Goal: Task Accomplishment & Management: Use online tool/utility

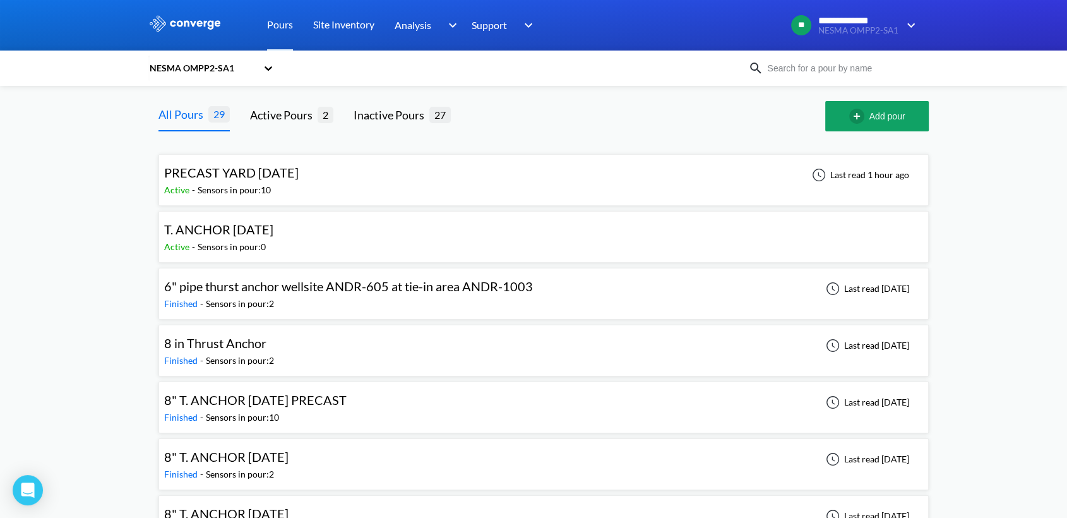
click at [305, 183] on div "Active - Sensors in pour: 10" at bounding box center [234, 190] width 141 height 14
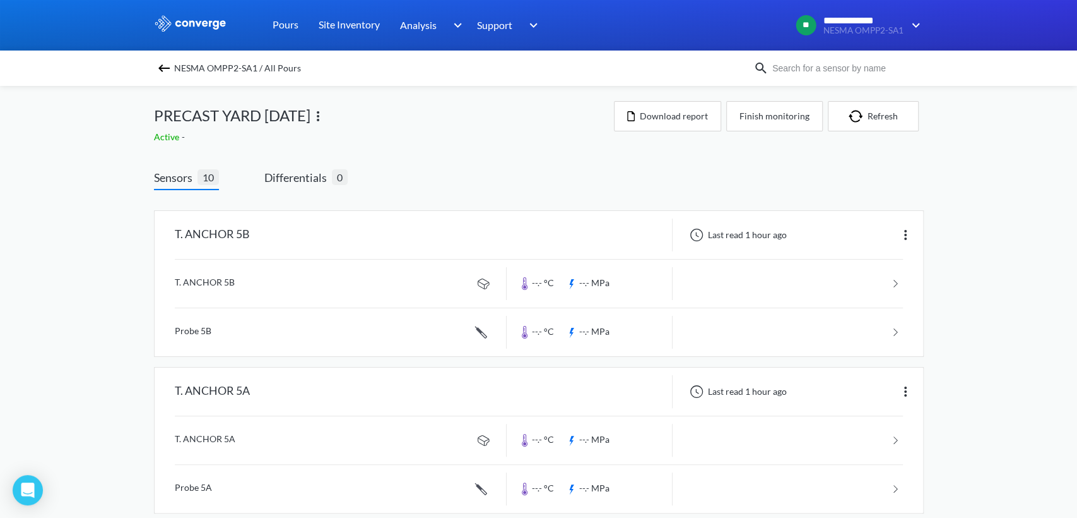
click at [711, 281] on link at bounding box center [539, 283] width 728 height 48
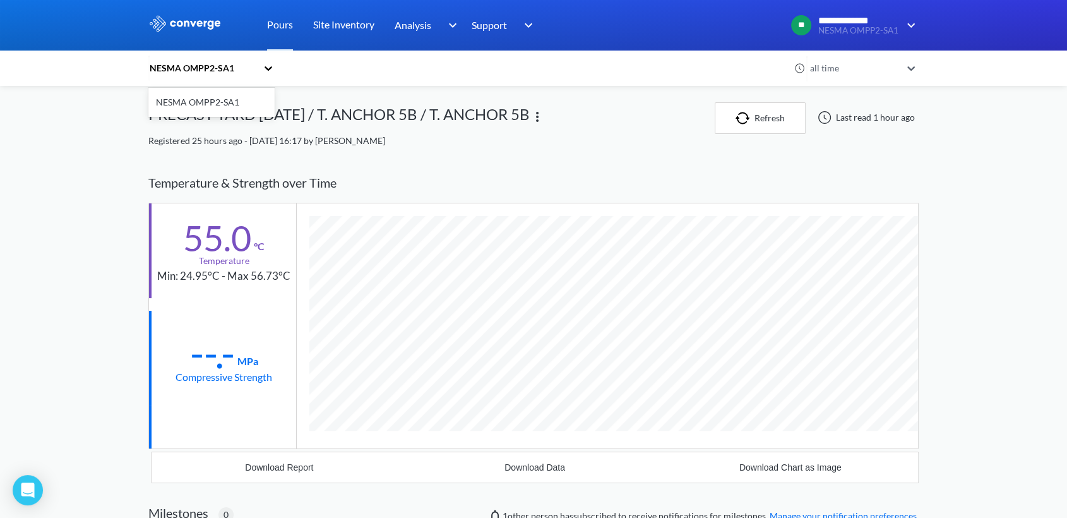
click at [273, 68] on icon at bounding box center [268, 68] width 13 height 13
click at [262, 66] on div "NESMA OMPP2-SA1" at bounding box center [205, 68] width 114 height 29
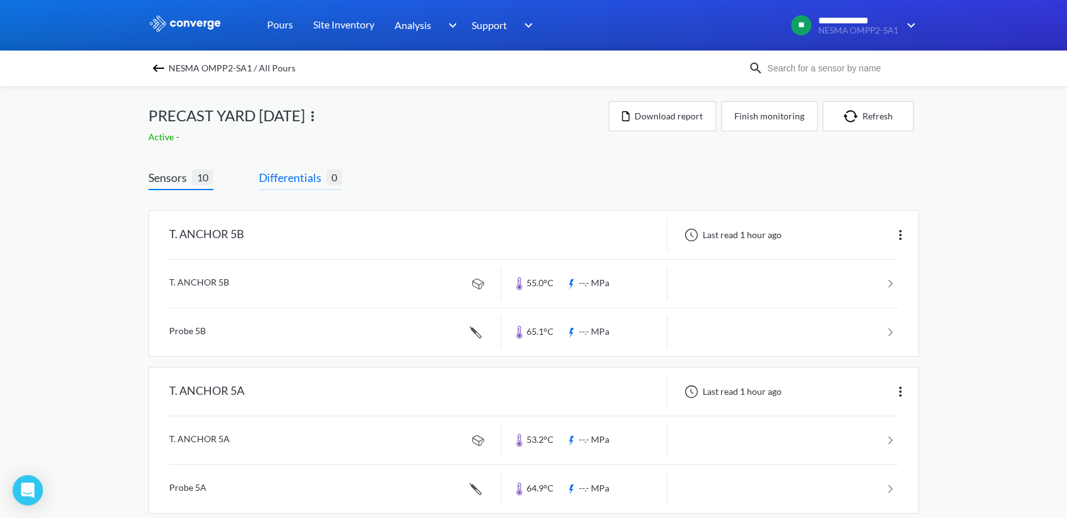
click at [303, 185] on span "Differentials" at bounding box center [293, 178] width 68 height 18
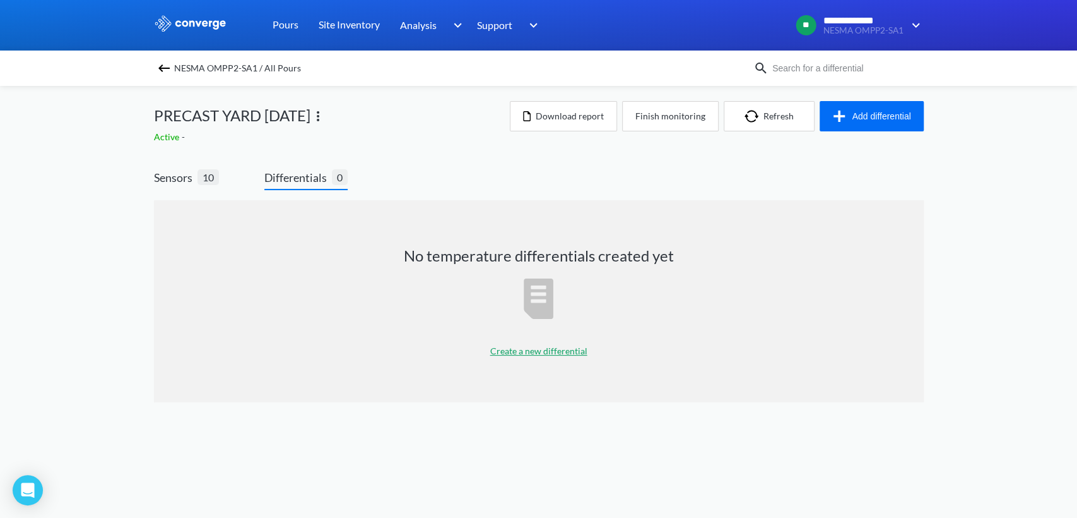
click at [545, 348] on p "Create a new differential" at bounding box center [538, 351] width 97 height 14
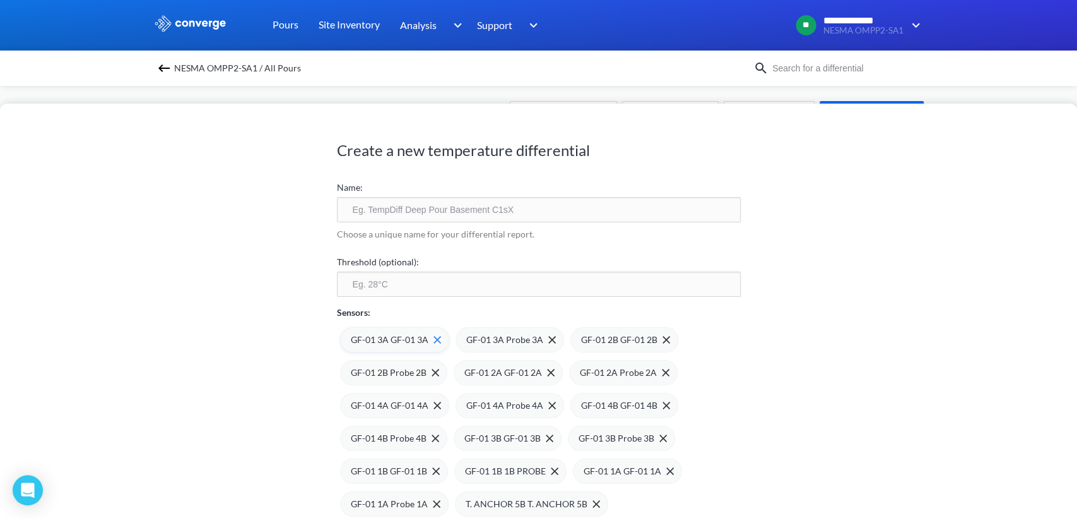
click at [380, 345] on span "GF-01 3A GF-01 3A" at bounding box center [390, 340] width 78 height 14
click at [388, 346] on div "GF-01 3A Probe 3A" at bounding box center [394, 339] width 109 height 25
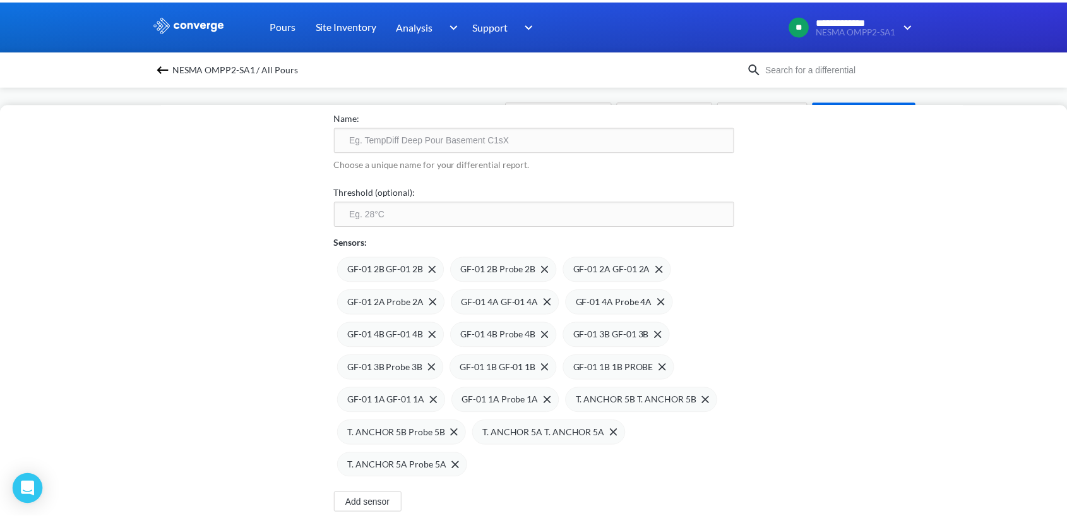
scroll to position [140, 0]
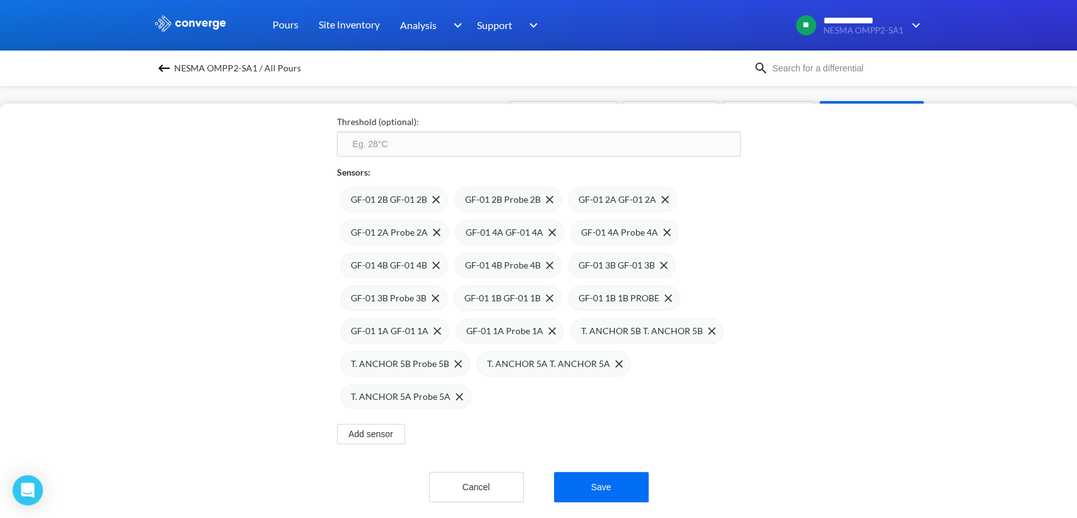
click at [718, 421] on div "Add sensor" at bounding box center [539, 425] width 404 height 35
click at [159, 63] on img at bounding box center [164, 68] width 15 height 15
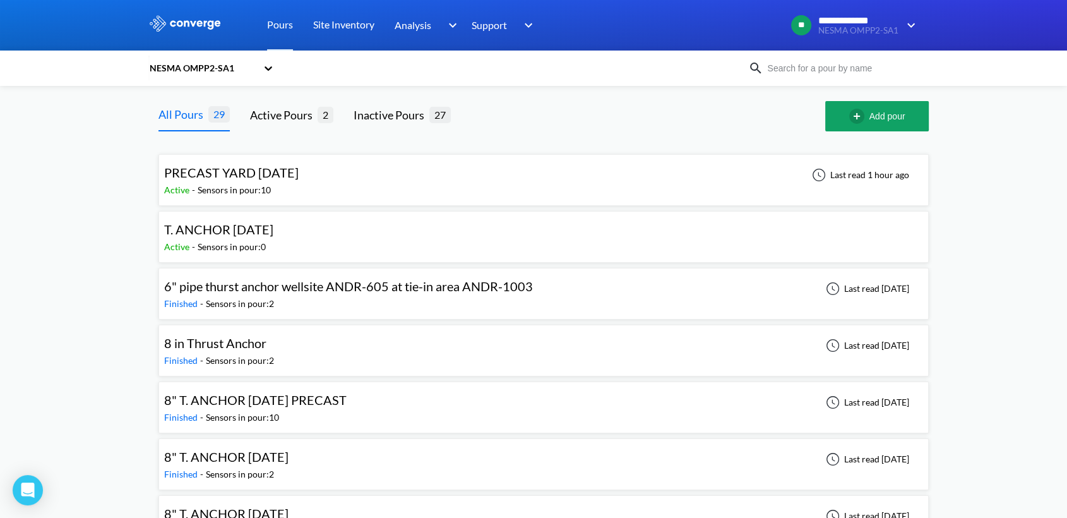
click at [297, 190] on div "Active - Sensors in pour: 10" at bounding box center [234, 190] width 141 height 14
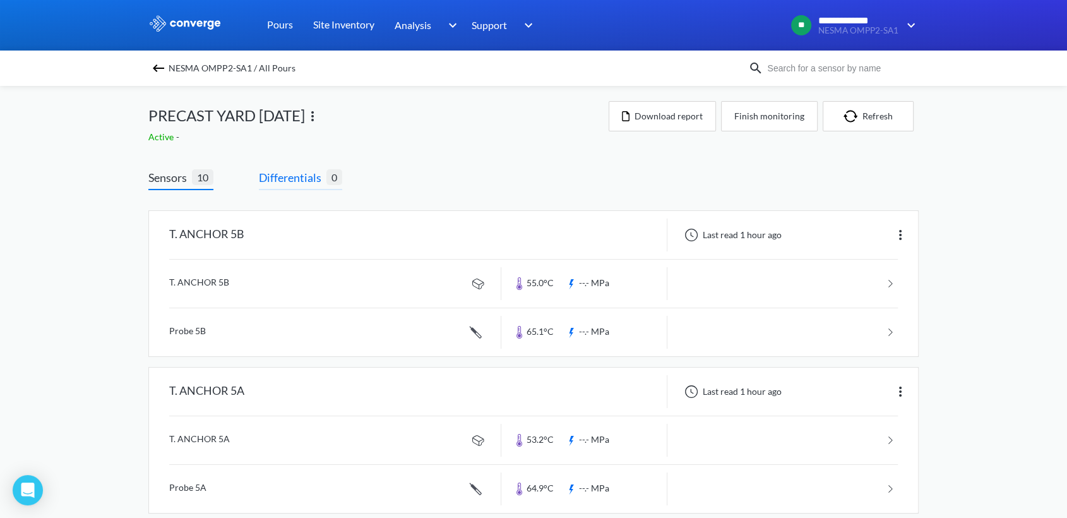
click at [286, 177] on span "Differentials" at bounding box center [293, 178] width 68 height 18
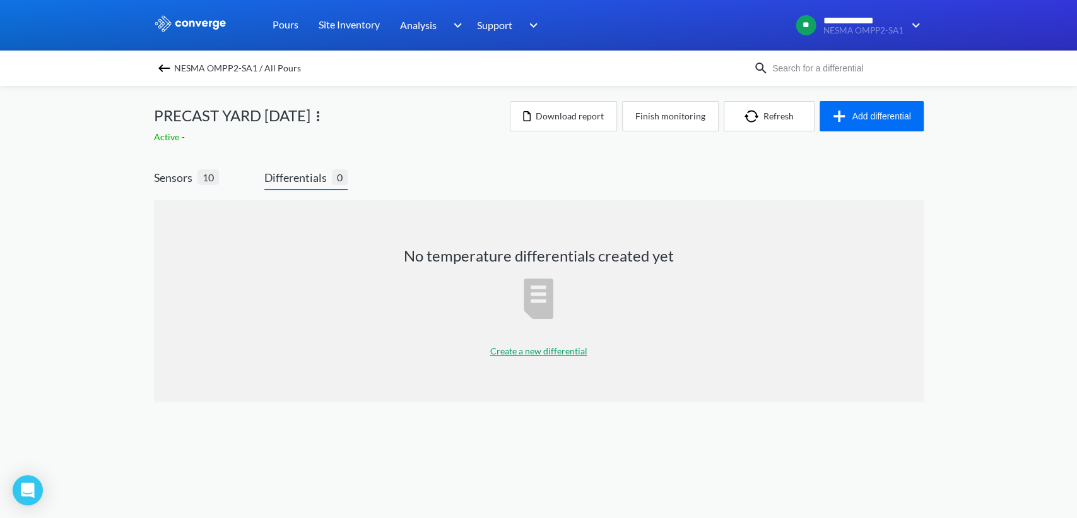
click at [531, 353] on p "Create a new differential" at bounding box center [538, 351] width 97 height 14
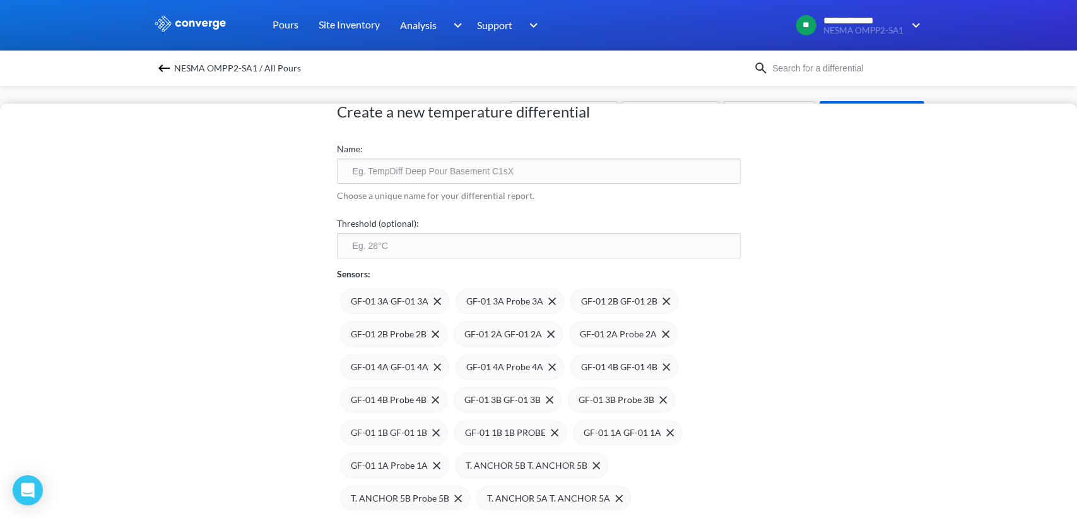
scroll to position [140, 0]
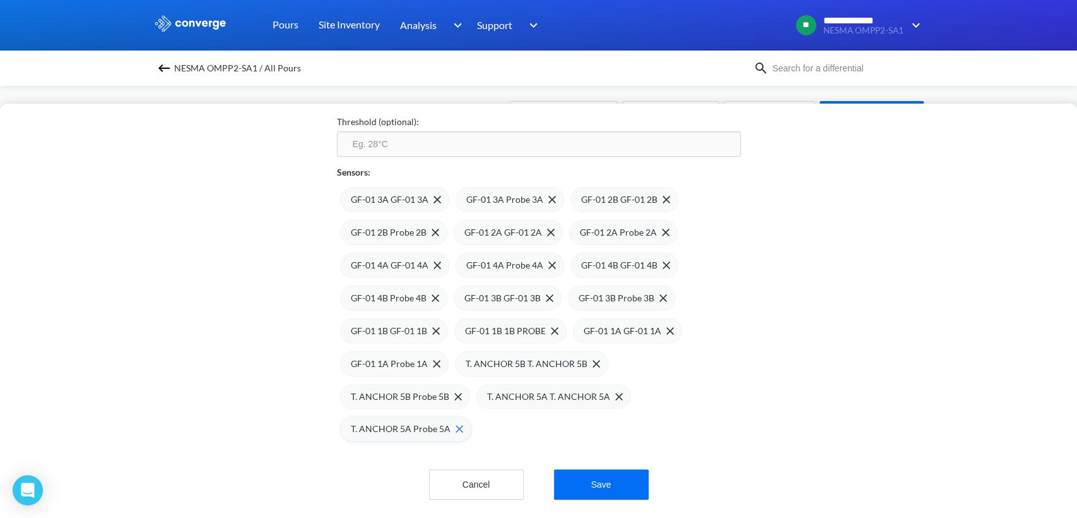
click at [456, 428] on img at bounding box center [460, 429] width 8 height 8
click at [449, 395] on span at bounding box center [455, 397] width 13 height 8
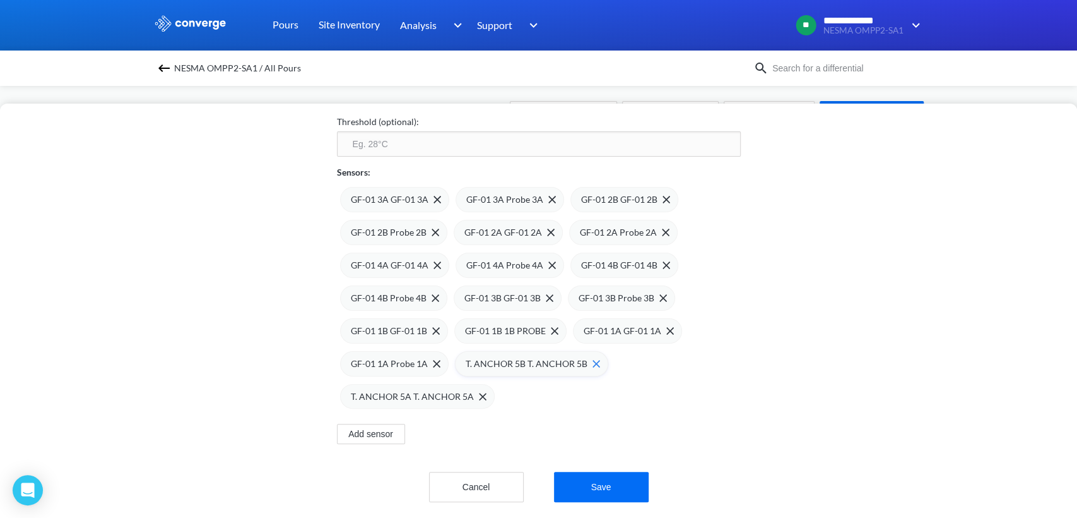
click at [593, 362] on img at bounding box center [597, 364] width 8 height 8
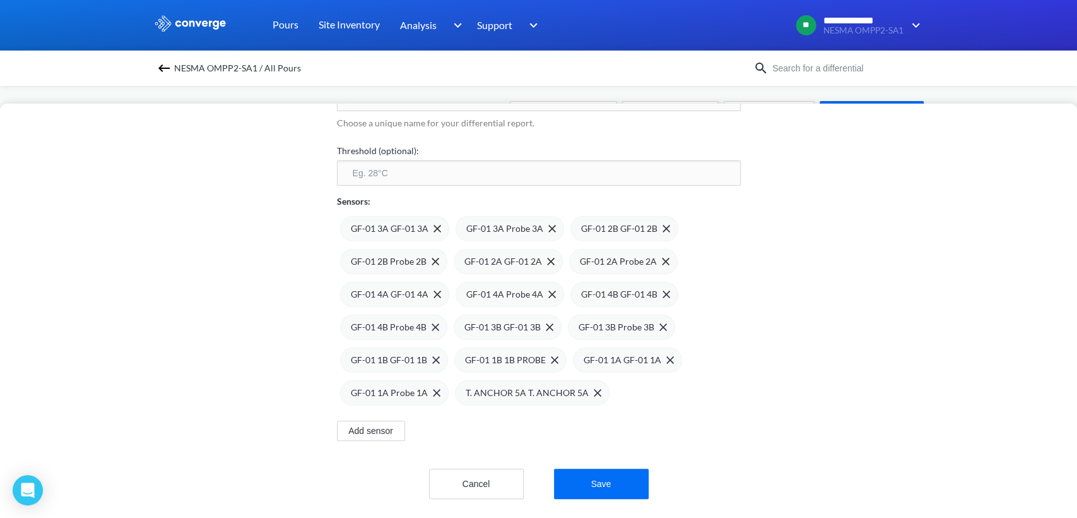
scroll to position [121, 0]
click at [427, 222] on div "GF-01 3A GF-01 3A" at bounding box center [396, 229] width 90 height 14
click at [427, 222] on div "GF-01 3A Probe 3A" at bounding box center [396, 229] width 90 height 14
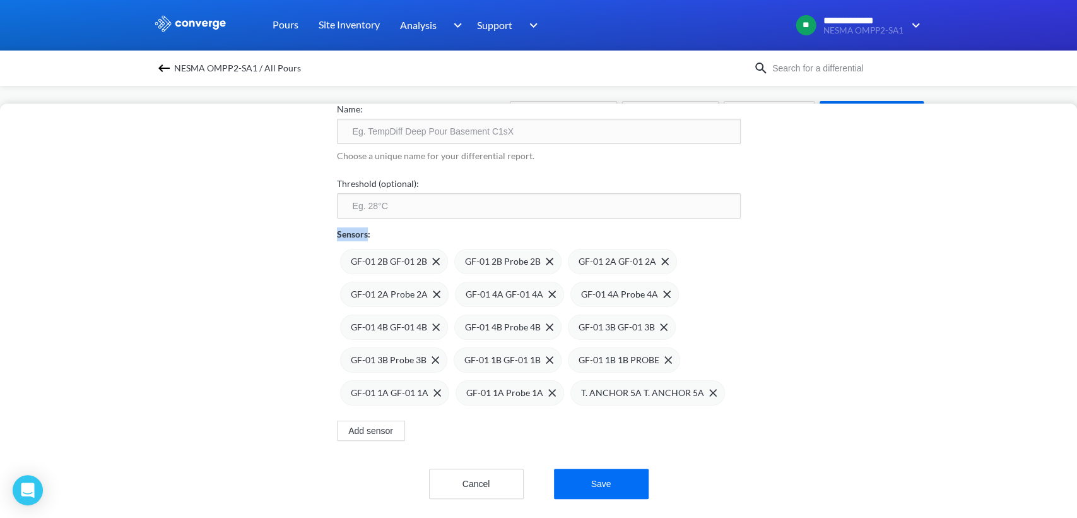
click at [427, 218] on div "Sensors:" at bounding box center [539, 229] width 404 height 23
click at [432, 257] on img at bounding box center [436, 261] width 8 height 8
click at [0, 0] on img at bounding box center [0, 0] width 0 height 0
click at [434, 257] on img at bounding box center [438, 261] width 8 height 8
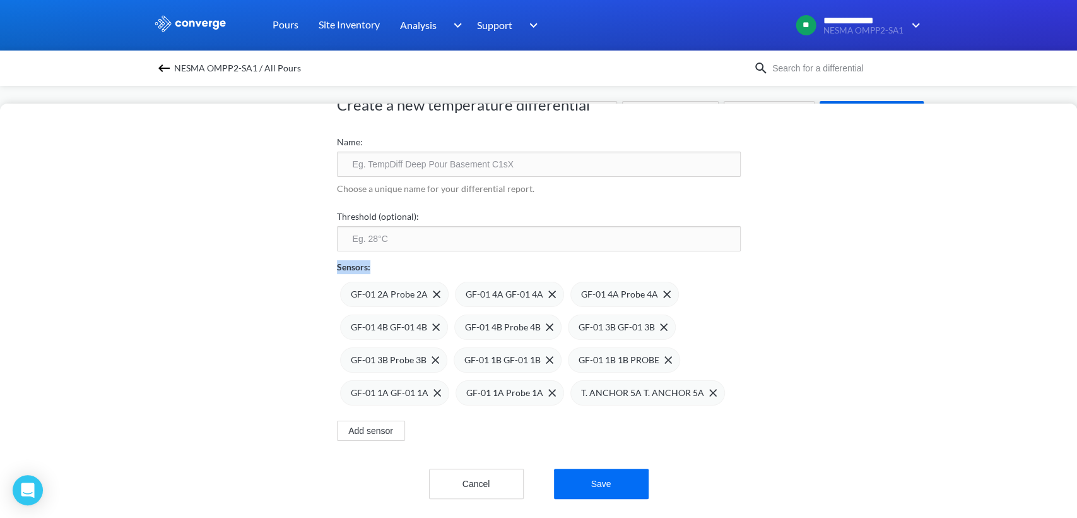
scroll to position [56, 0]
click at [433, 290] on img at bounding box center [437, 294] width 8 height 8
click at [0, 0] on img at bounding box center [0, 0] width 0 height 0
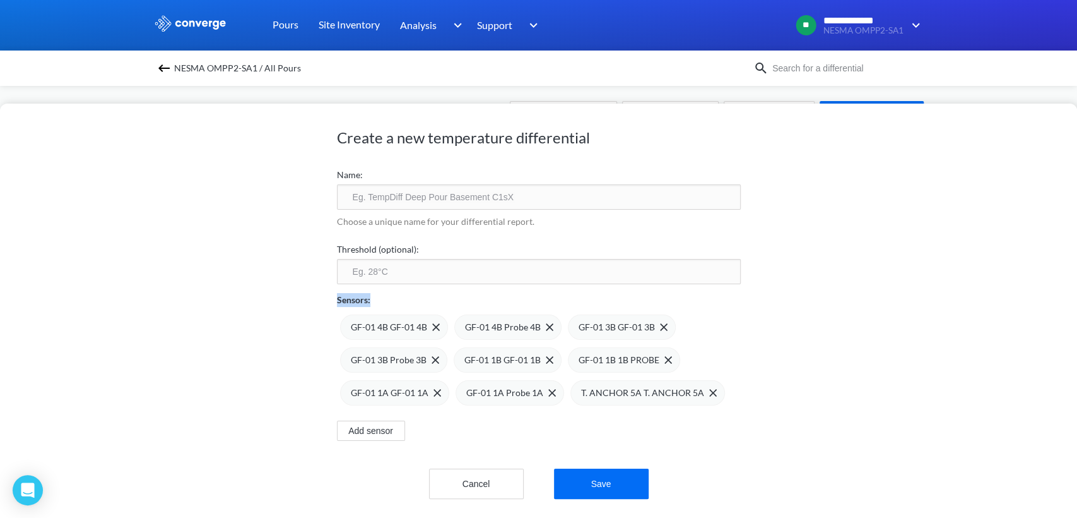
scroll to position [22, 0]
click at [432, 323] on img at bounding box center [436, 327] width 8 height 8
click at [0, 0] on img at bounding box center [0, 0] width 0 height 0
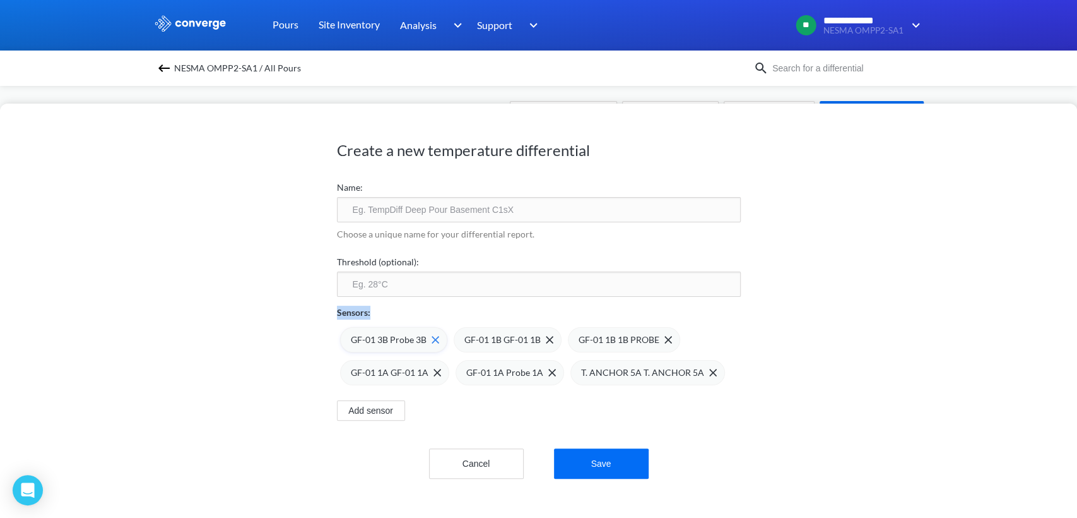
click at [432, 341] on img at bounding box center [436, 340] width 8 height 8
click at [0, 0] on img at bounding box center [0, 0] width 0 height 0
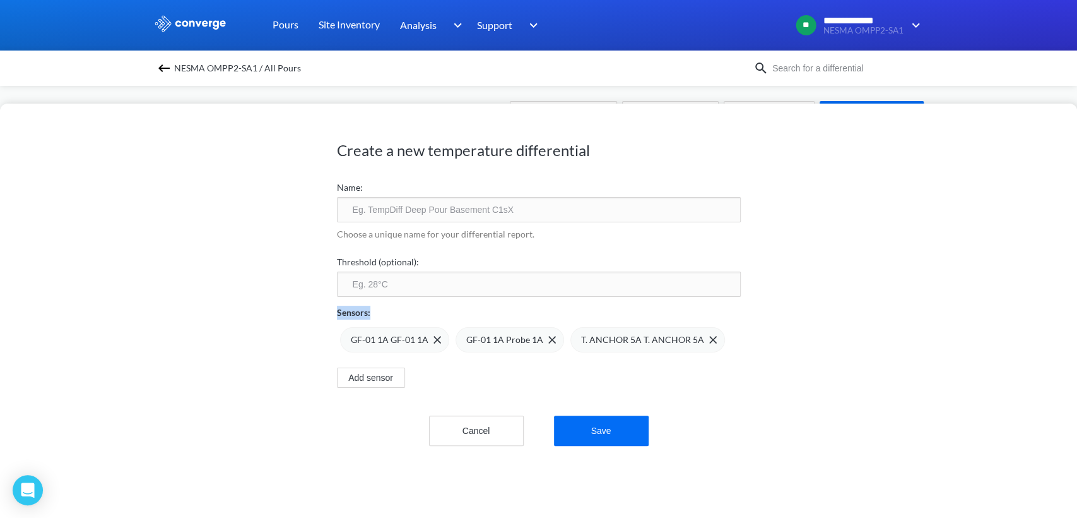
click at [0, 0] on img at bounding box center [0, 0] width 0 height 0
click at [454, 422] on button "Cancel" at bounding box center [476, 430] width 95 height 30
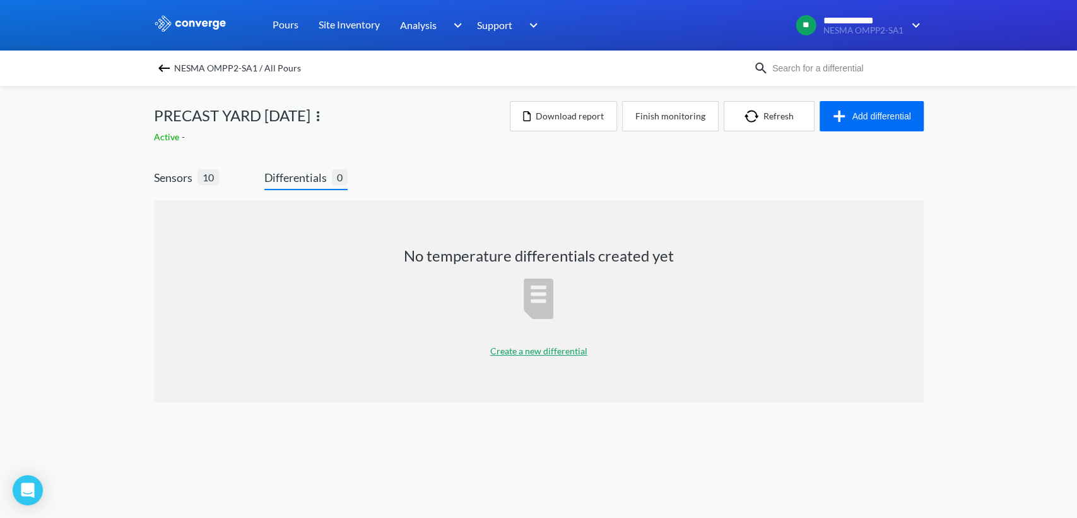
click at [518, 352] on p "Create a new differential" at bounding box center [538, 351] width 97 height 14
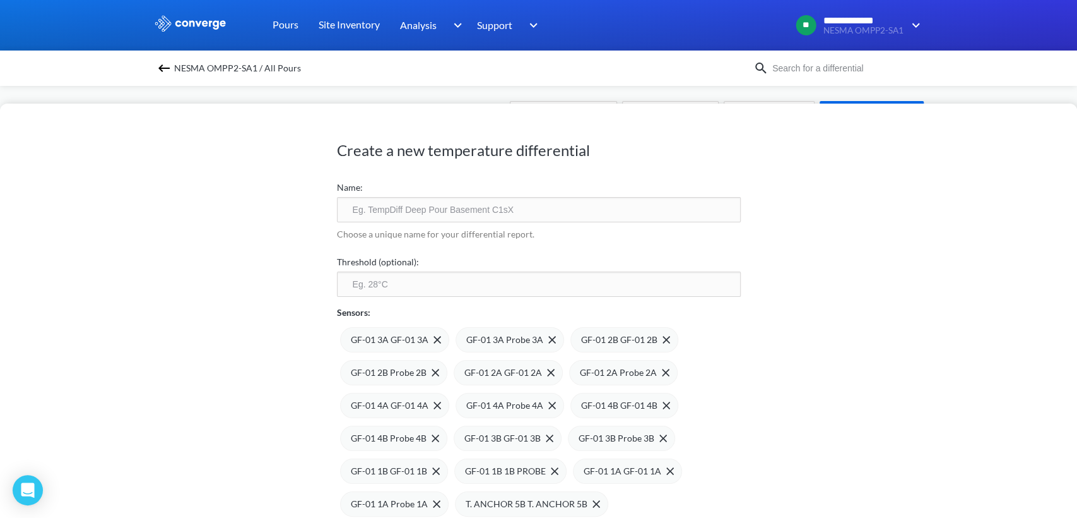
scroll to position [140, 0]
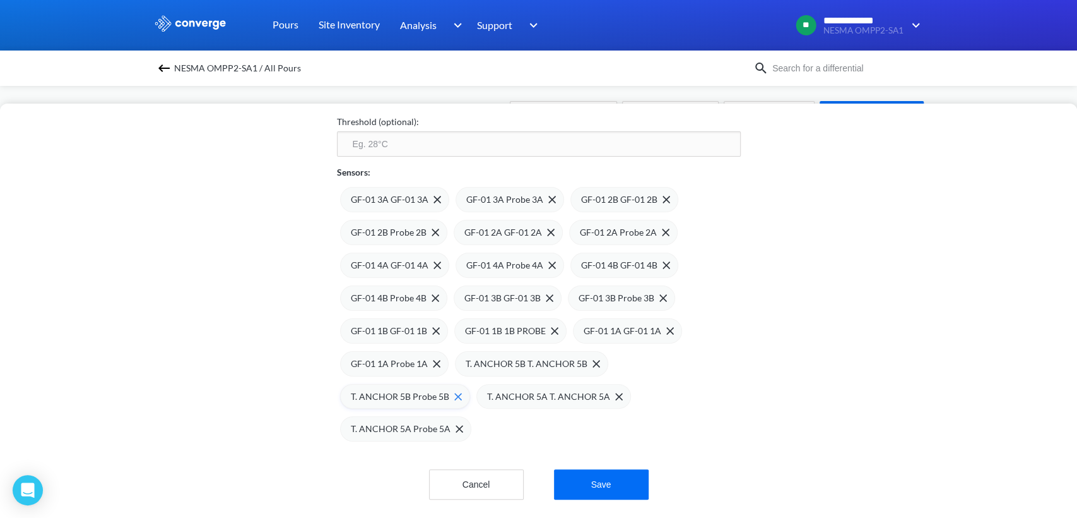
click at [454, 393] on img at bounding box center [458, 397] width 8 height 8
click at [593, 362] on img at bounding box center [597, 364] width 8 height 8
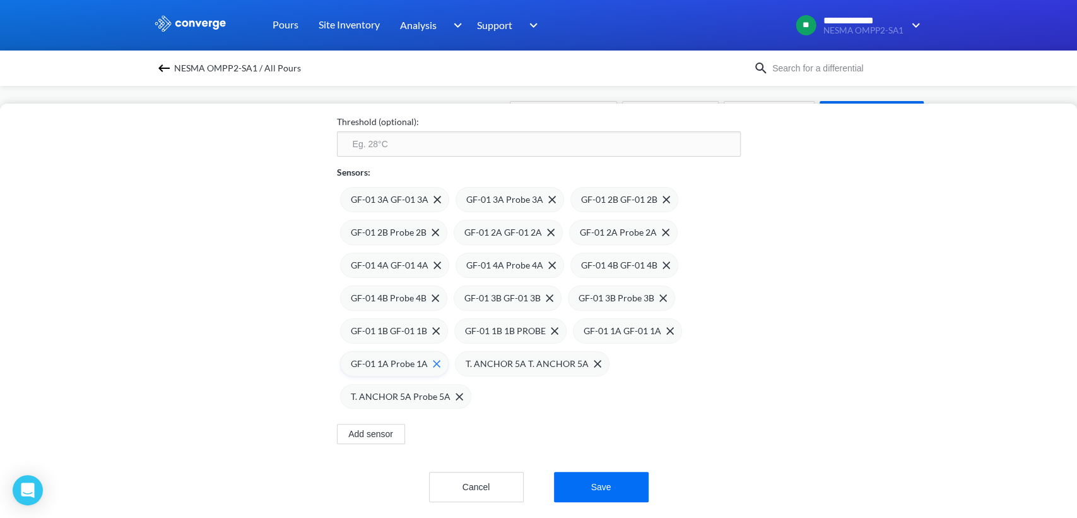
click at [433, 362] on img at bounding box center [437, 364] width 8 height 8
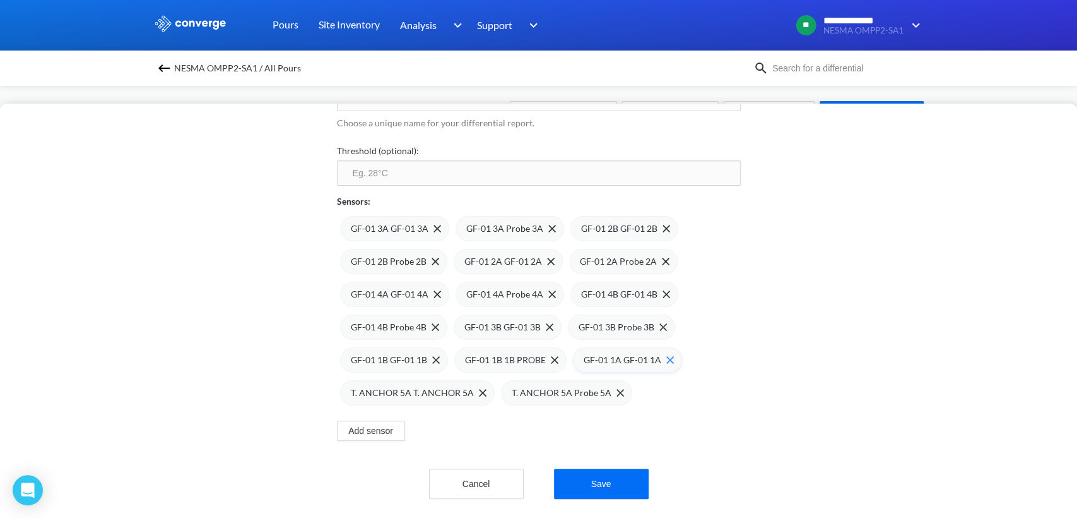
click at [666, 356] on img at bounding box center [670, 360] width 8 height 8
click at [551, 356] on img at bounding box center [555, 360] width 8 height 8
click at [434, 347] on div "GF-01 1B GF-01 1B" at bounding box center [394, 359] width 108 height 25
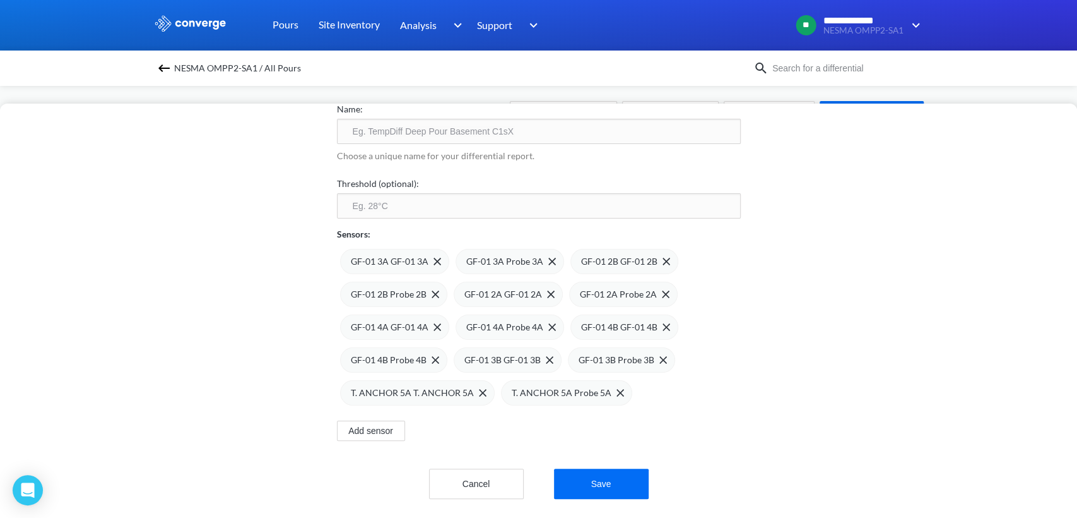
scroll to position [88, 0]
click at [660, 356] on img at bounding box center [664, 360] width 8 height 8
click at [432, 356] on img at bounding box center [436, 360] width 8 height 8
click at [434, 257] on img at bounding box center [438, 261] width 8 height 8
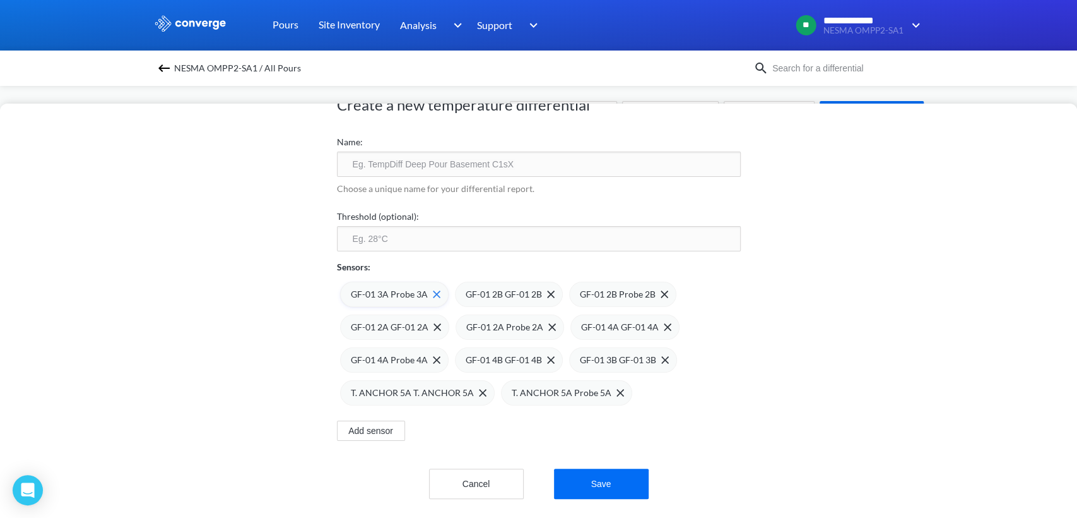
click at [433, 290] on img at bounding box center [437, 294] width 8 height 8
click at [0, 0] on img at bounding box center [0, 0] width 0 height 0
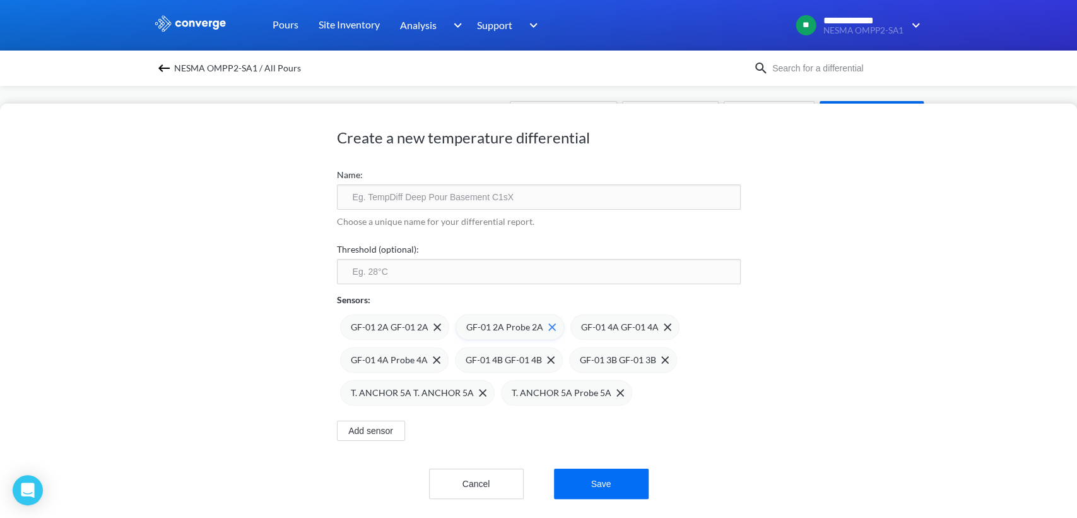
click at [0, 0] on img at bounding box center [0, 0] width 0 height 0
click at [433, 323] on img at bounding box center [437, 327] width 8 height 8
click at [0, 0] on img at bounding box center [0, 0] width 0 height 0
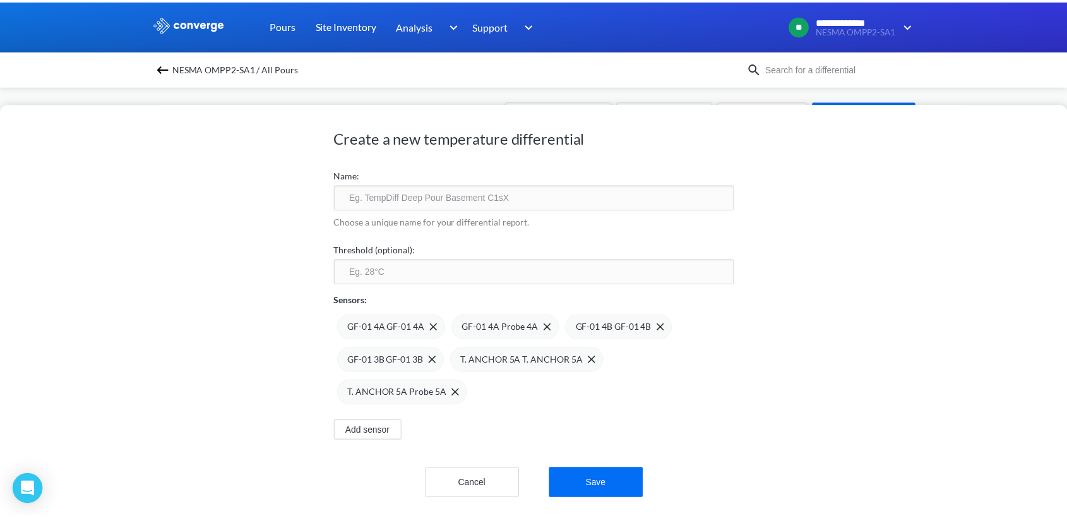
scroll to position [0, 0]
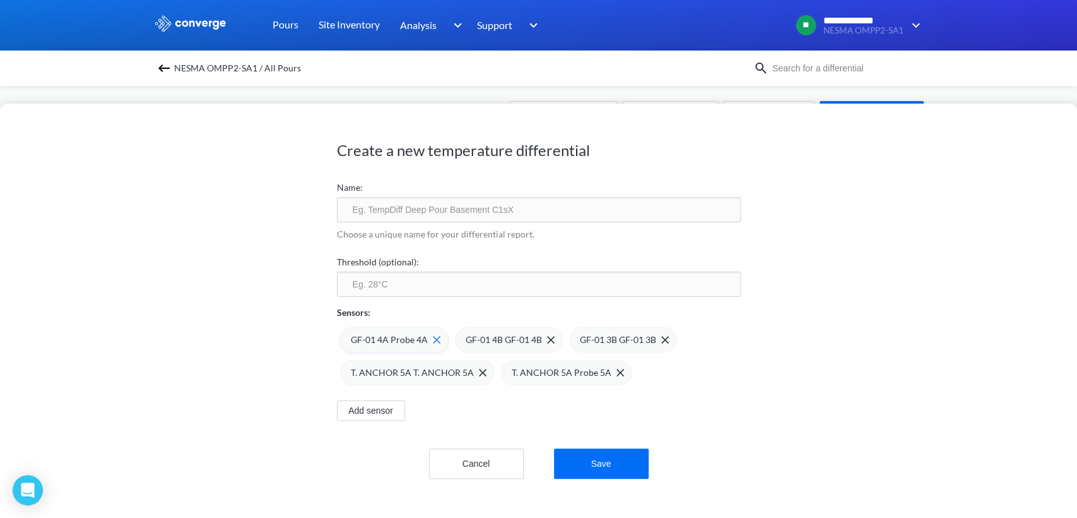
click at [433, 338] on img at bounding box center [437, 340] width 8 height 8
click at [0, 0] on img at bounding box center [0, 0] width 0 height 0
click at [427, 338] on span at bounding box center [433, 340] width 13 height 8
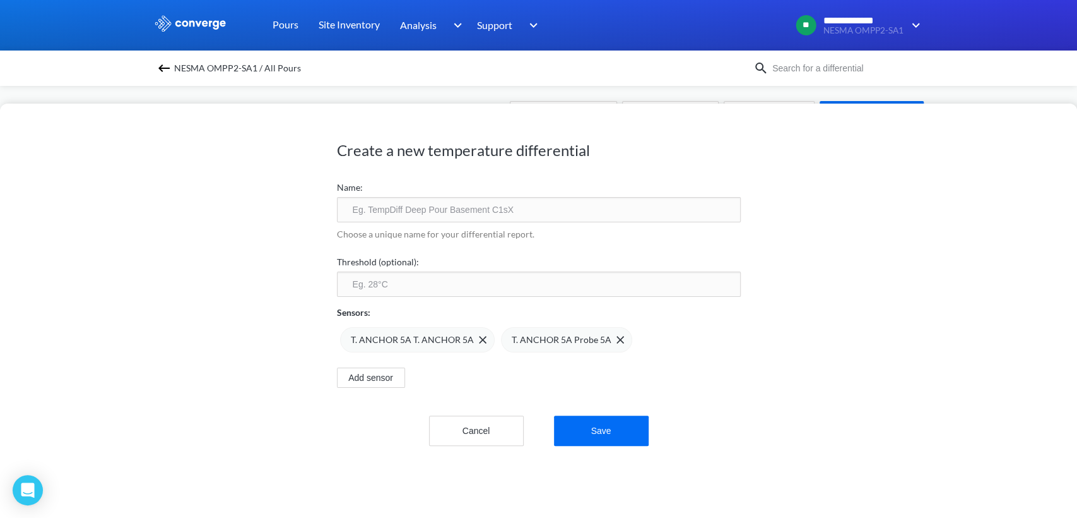
click at [428, 206] on input "text" at bounding box center [539, 209] width 404 height 25
click at [343, 216] on input "T. ANCHOR" at bounding box center [539, 209] width 404 height 25
type input "6" T. ANCHOR"
click button "Save" at bounding box center [601, 430] width 95 height 30
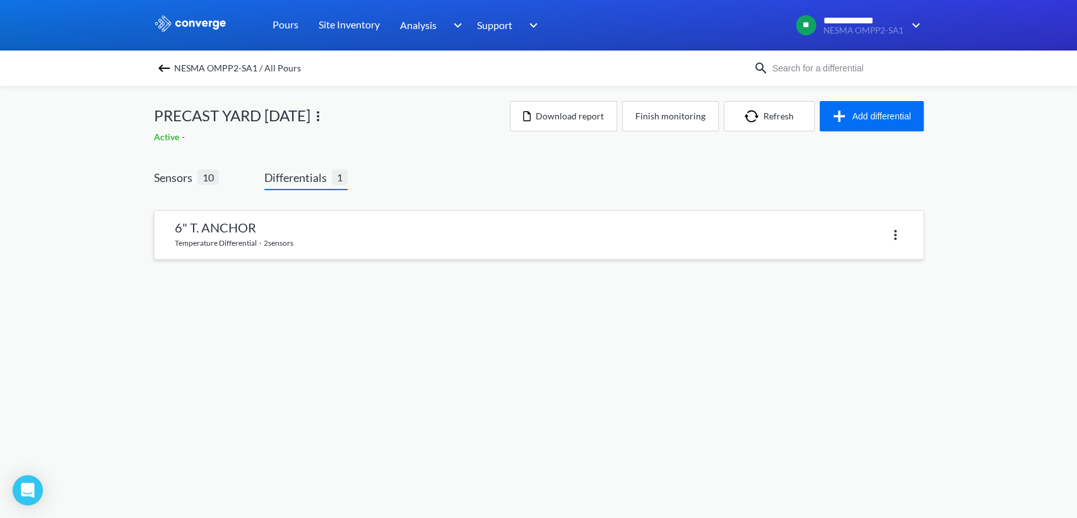
click at [890, 244] on link at bounding box center [539, 235] width 769 height 48
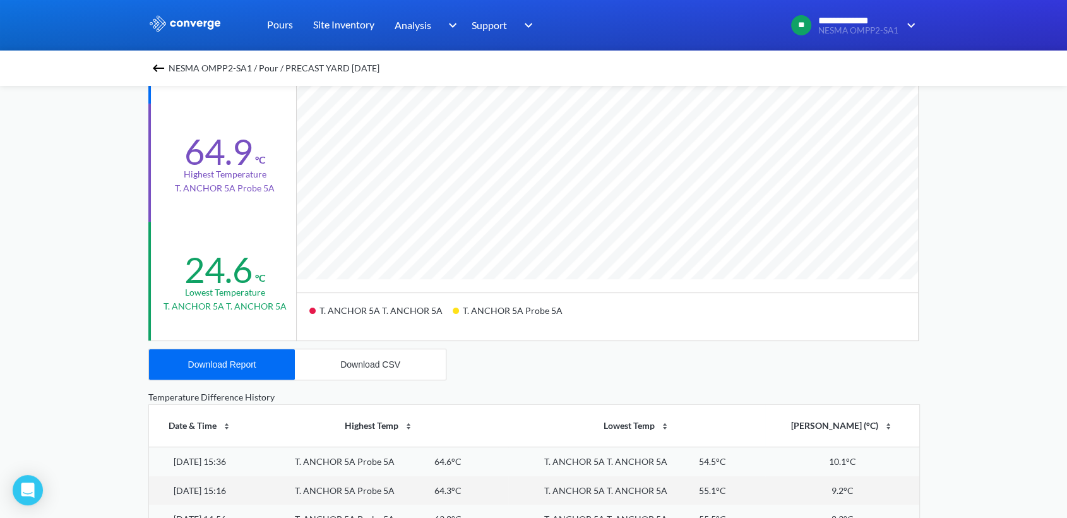
scroll to position [350, 0]
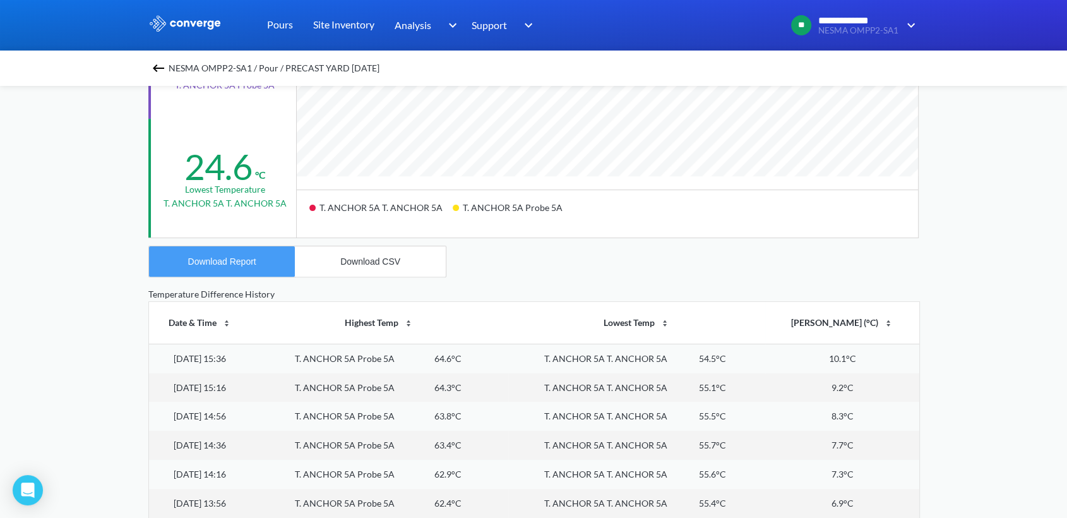
click at [255, 265] on div "Download Report" at bounding box center [222, 261] width 68 height 10
click at [355, 266] on button "Download CSV" at bounding box center [370, 261] width 151 height 30
click at [377, 261] on div "Download CSV" at bounding box center [370, 261] width 60 height 10
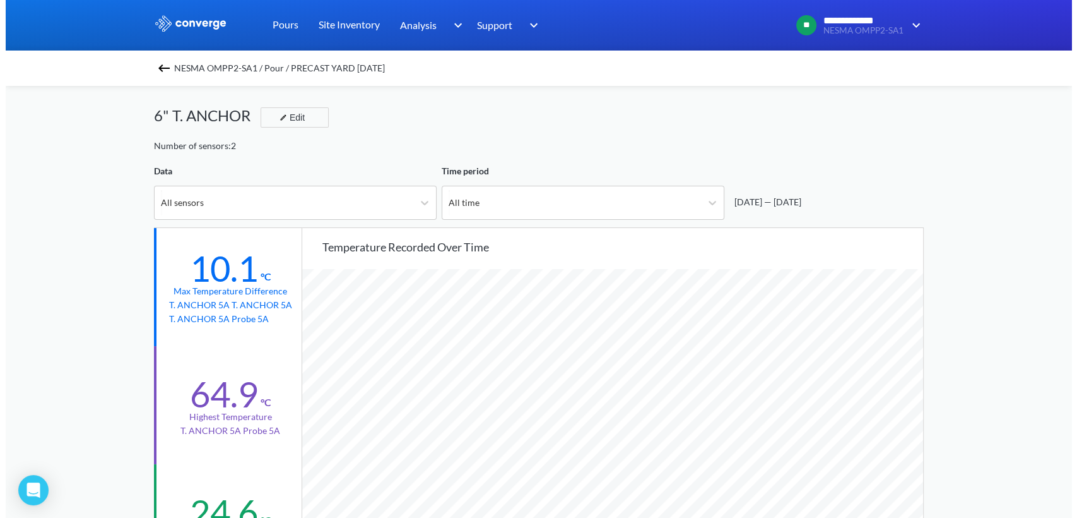
scroll to position [0, 0]
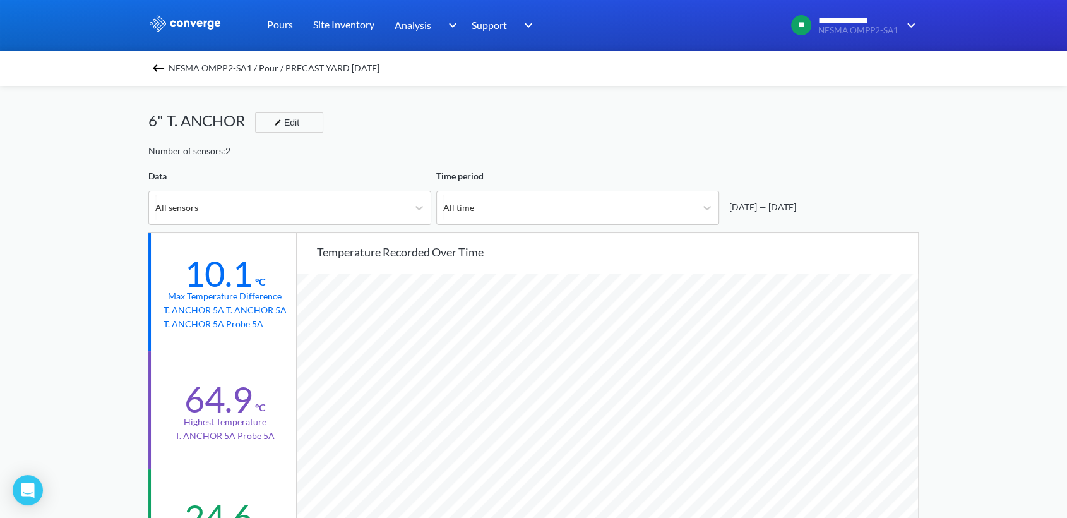
click at [159, 74] on img at bounding box center [158, 68] width 15 height 15
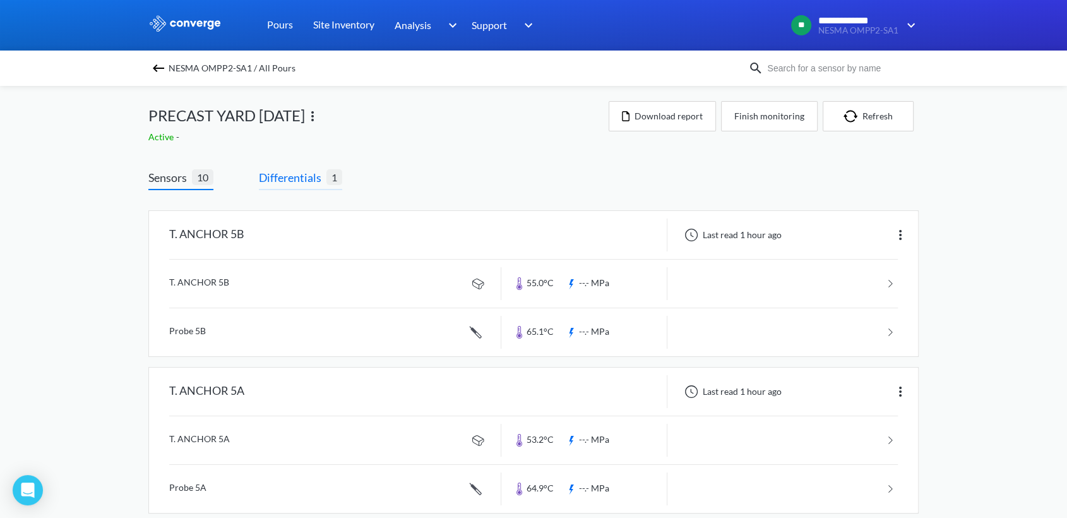
click at [272, 177] on span "Differentials" at bounding box center [293, 178] width 68 height 18
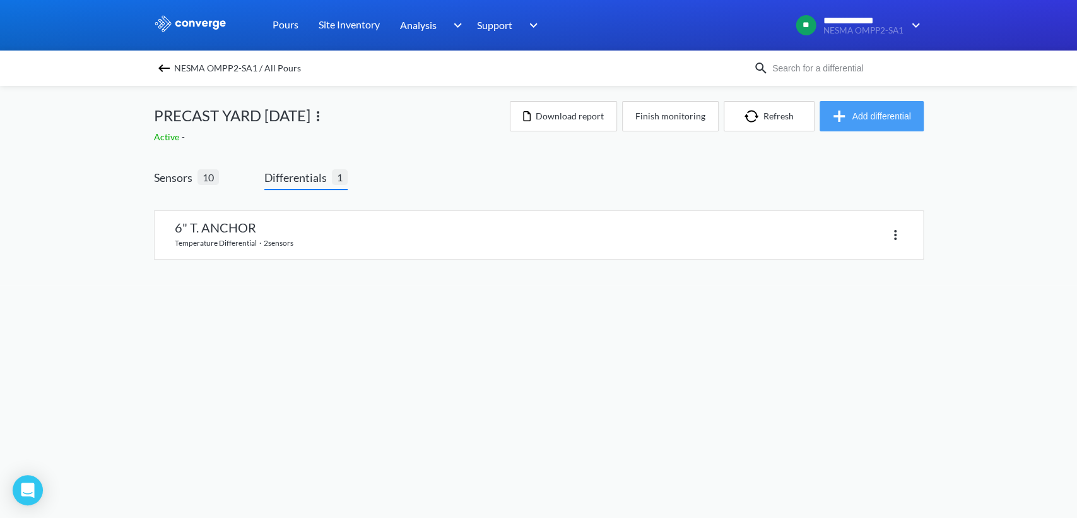
click at [893, 112] on button "Add differential" at bounding box center [872, 116] width 104 height 30
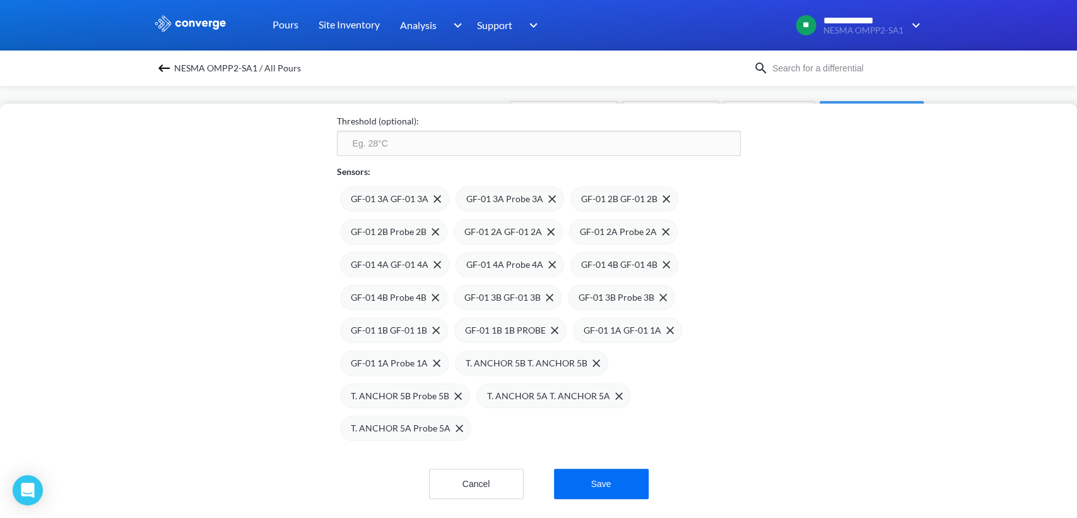
scroll to position [150, 0]
click at [454, 392] on img at bounding box center [458, 396] width 8 height 8
click at [474, 389] on span at bounding box center [480, 393] width 13 height 8
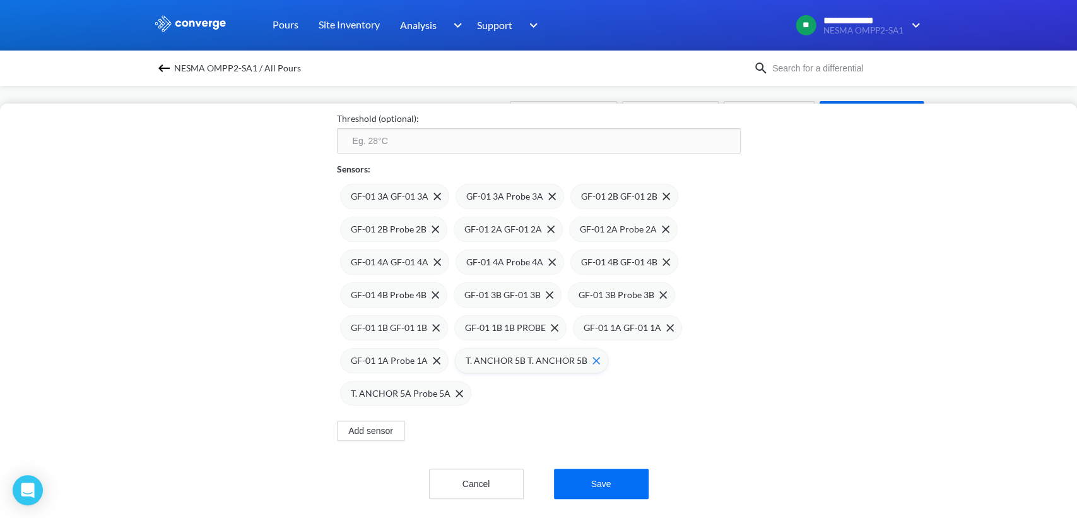
click at [582, 358] on div "T. ANCHOR 5B T. ANCHOR 5B" at bounding box center [533, 360] width 134 height 14
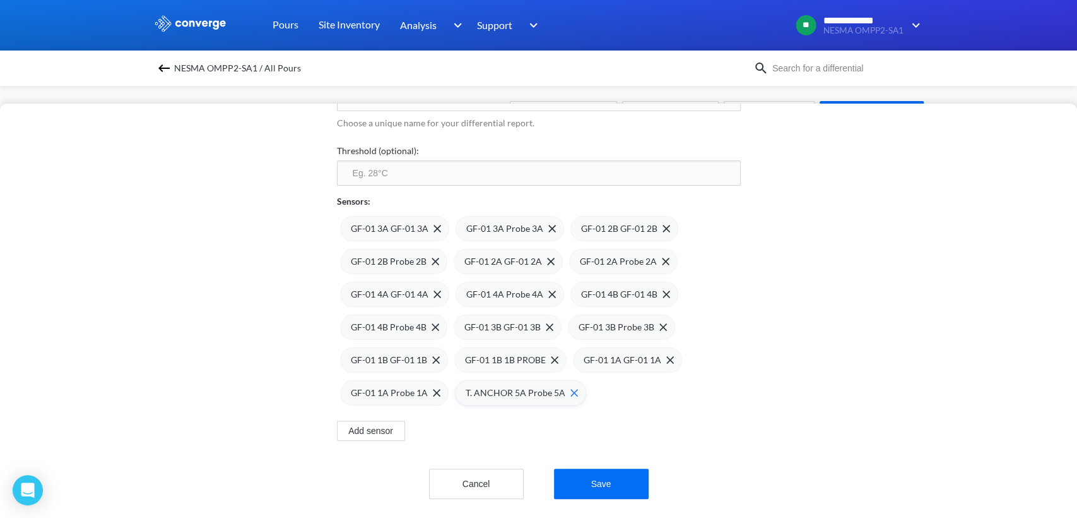
click at [573, 384] on div "T. ANCHOR 5A Probe 5A" at bounding box center [520, 392] width 131 height 25
click at [551, 356] on img at bounding box center [555, 360] width 8 height 8
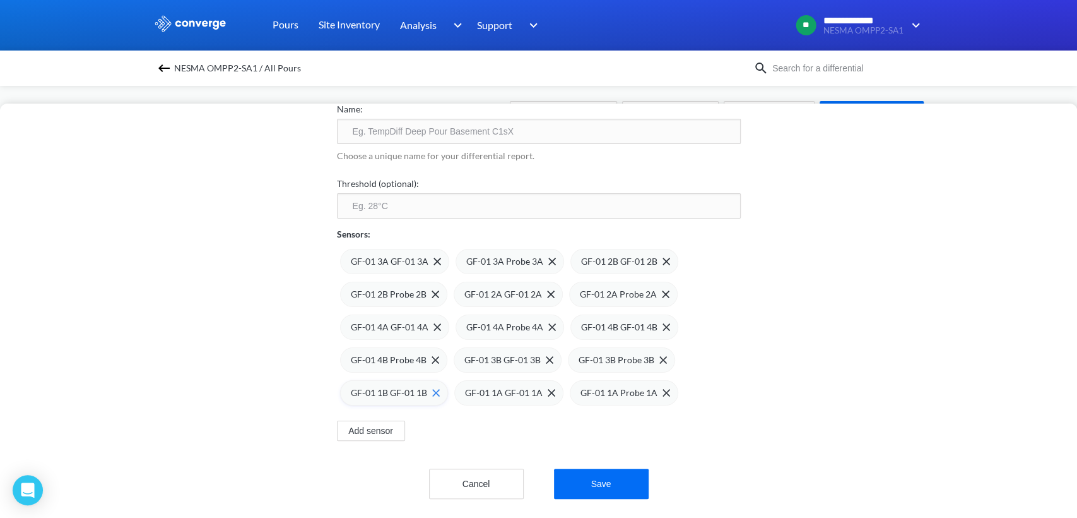
click at [432, 389] on img at bounding box center [436, 393] width 8 height 8
click at [434, 257] on img at bounding box center [438, 261] width 8 height 8
click at [0, 0] on img at bounding box center [0, 0] width 0 height 0
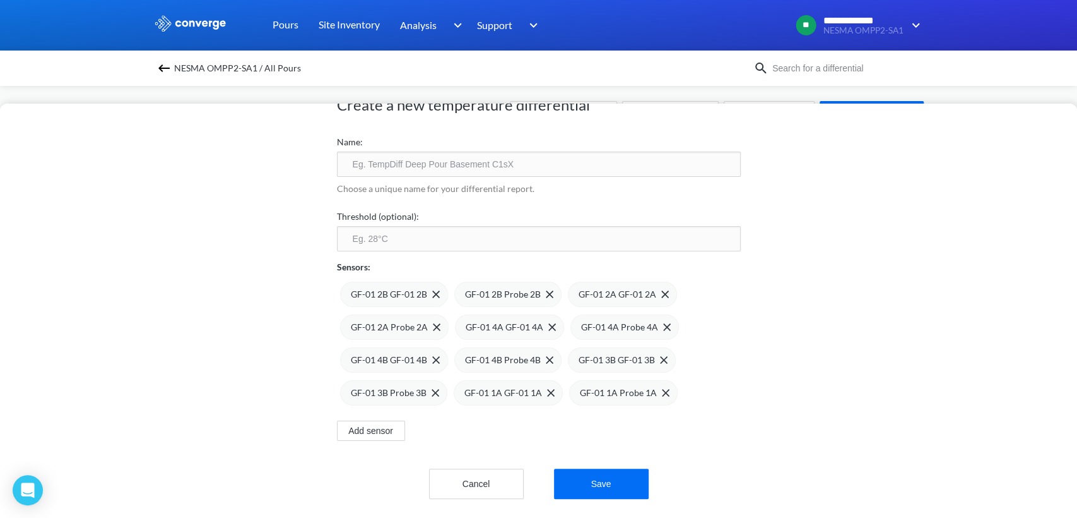
scroll to position [56, 0]
click at [432, 290] on img at bounding box center [436, 294] width 8 height 8
click at [0, 0] on img at bounding box center [0, 0] width 0 height 0
click at [0, 0] on span at bounding box center [0, 0] width 0 height 0
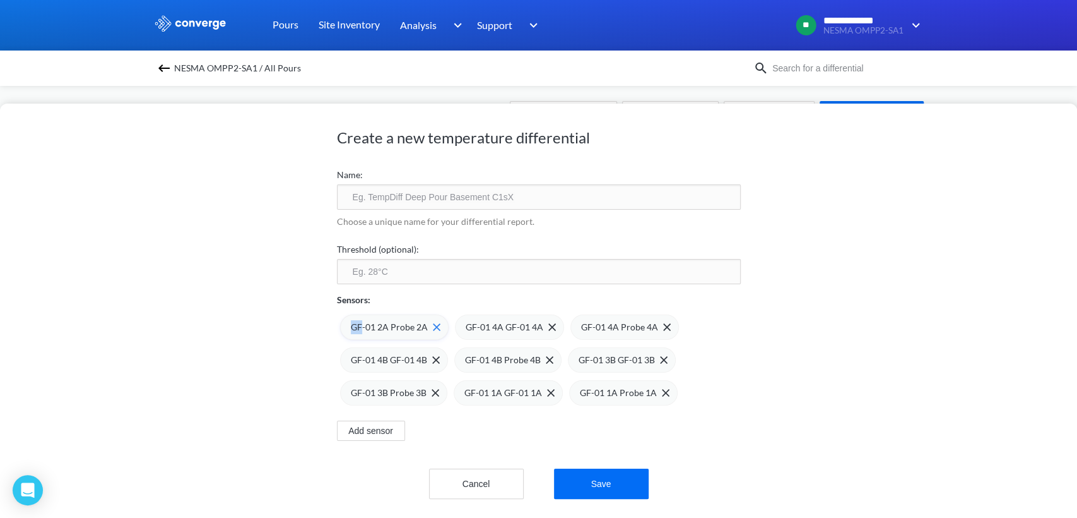
click at [433, 323] on img at bounding box center [437, 327] width 8 height 8
click at [0, 0] on img at bounding box center [0, 0] width 0 height 0
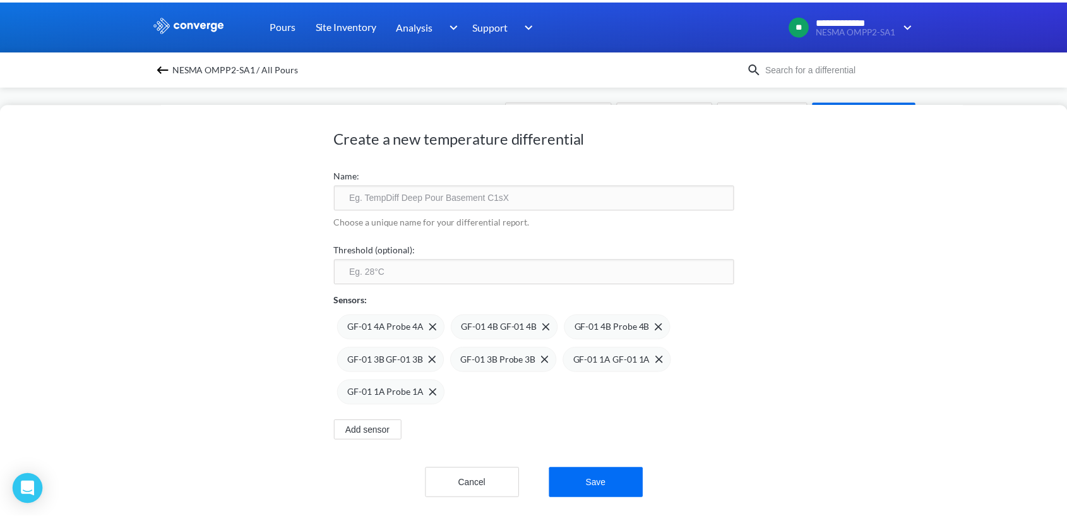
scroll to position [0, 0]
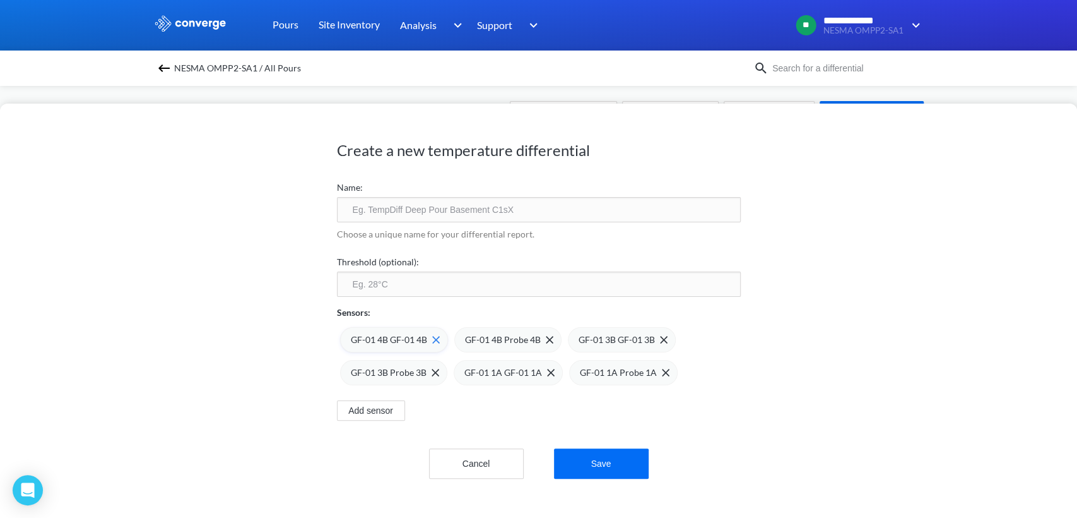
click at [435, 337] on div "GF-01 4B GF-01 4B" at bounding box center [394, 339] width 108 height 25
click at [435, 337] on div "GF-01 4B Probe 4B" at bounding box center [393, 339] width 107 height 25
click at [435, 338] on div "GF-01 3B GF-01 3B" at bounding box center [394, 339] width 108 height 25
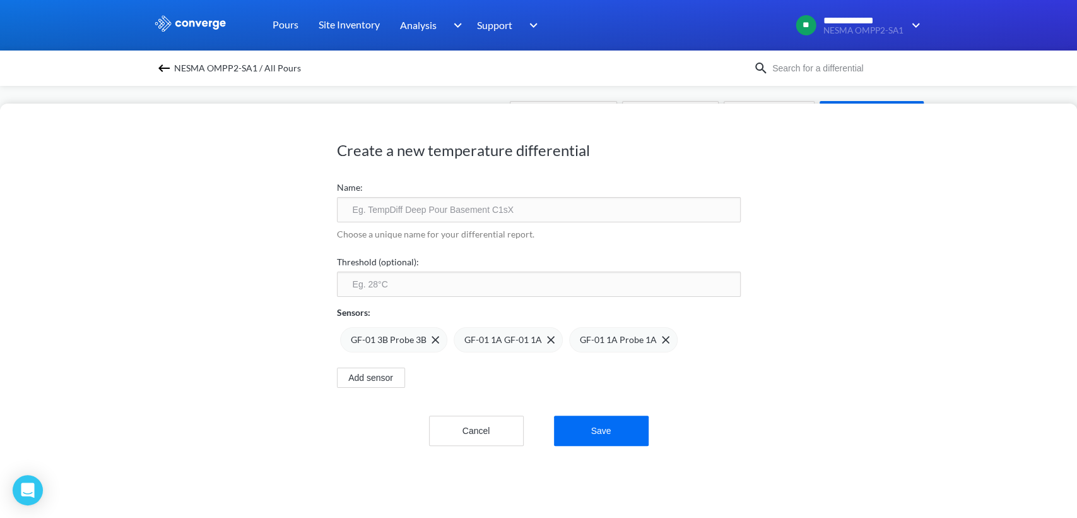
click at [435, 338] on div "GF-01 3B Probe 3B" at bounding box center [393, 339] width 107 height 25
click at [391, 203] on input "text" at bounding box center [539, 209] width 404 height 25
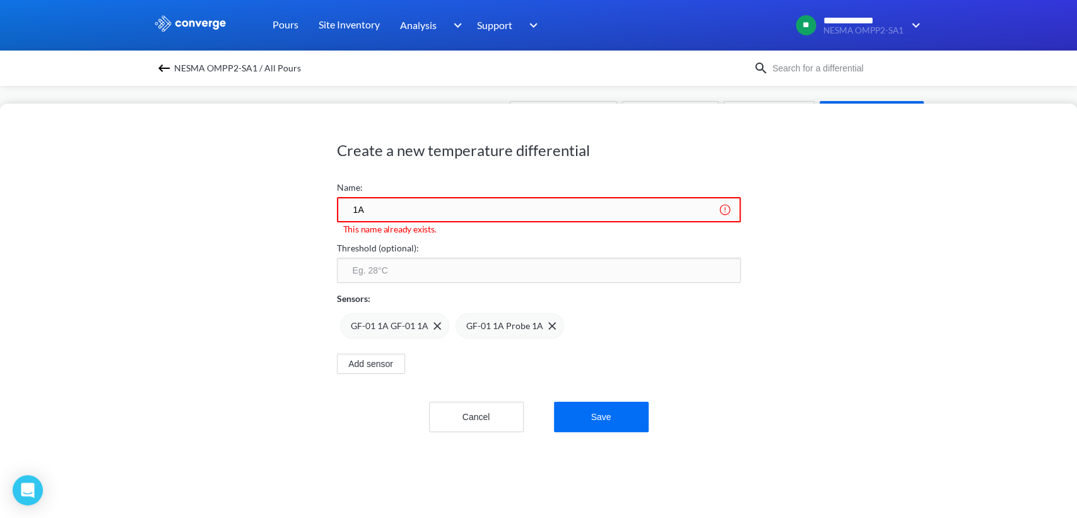
click at [349, 216] on input "1A" at bounding box center [539, 209] width 404 height 25
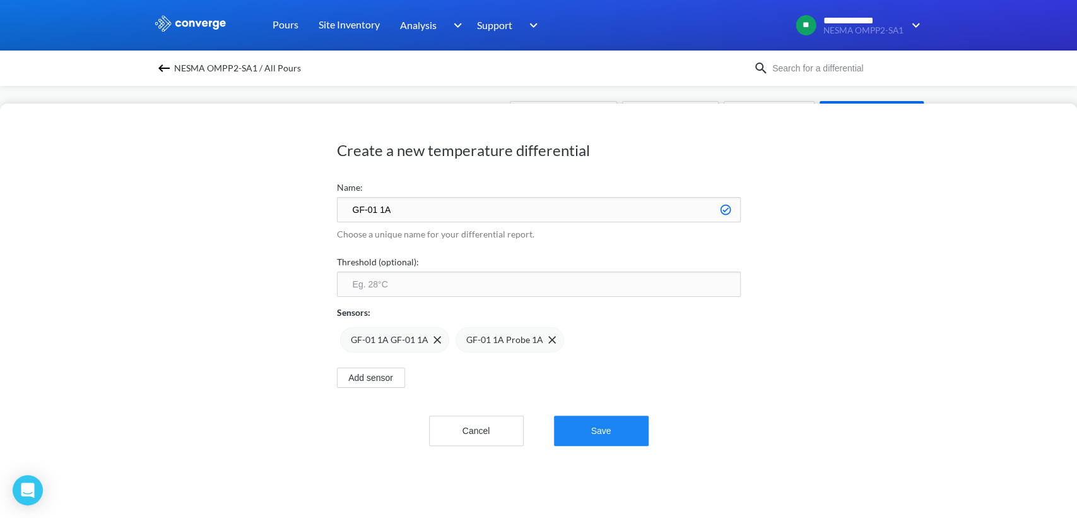
type input "GF-01 1A"
click at [567, 429] on button "Save" at bounding box center [601, 430] width 95 height 30
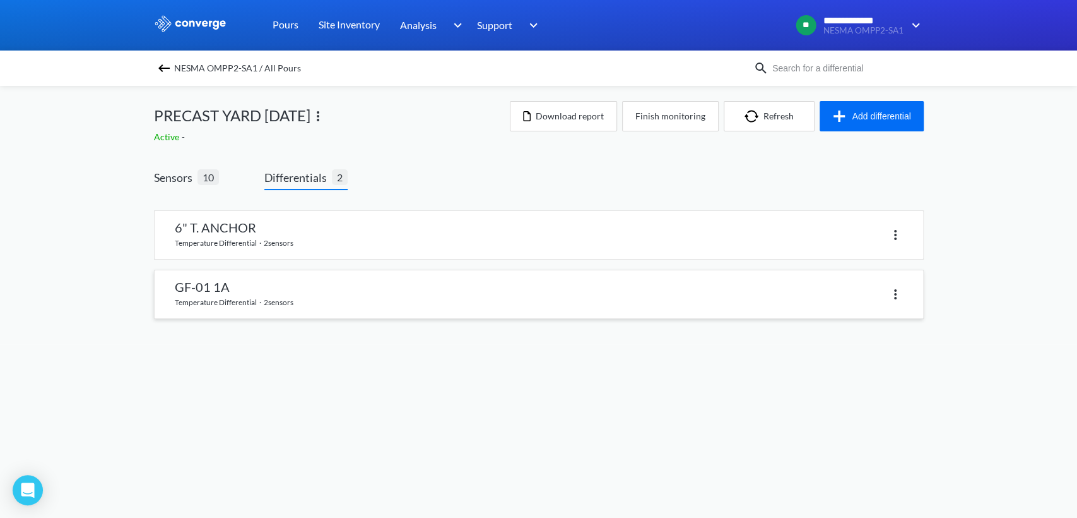
click at [899, 301] on div at bounding box center [721, 294] width 364 height 18
click at [893, 296] on img at bounding box center [895, 294] width 15 height 15
click at [373, 314] on link at bounding box center [539, 294] width 769 height 48
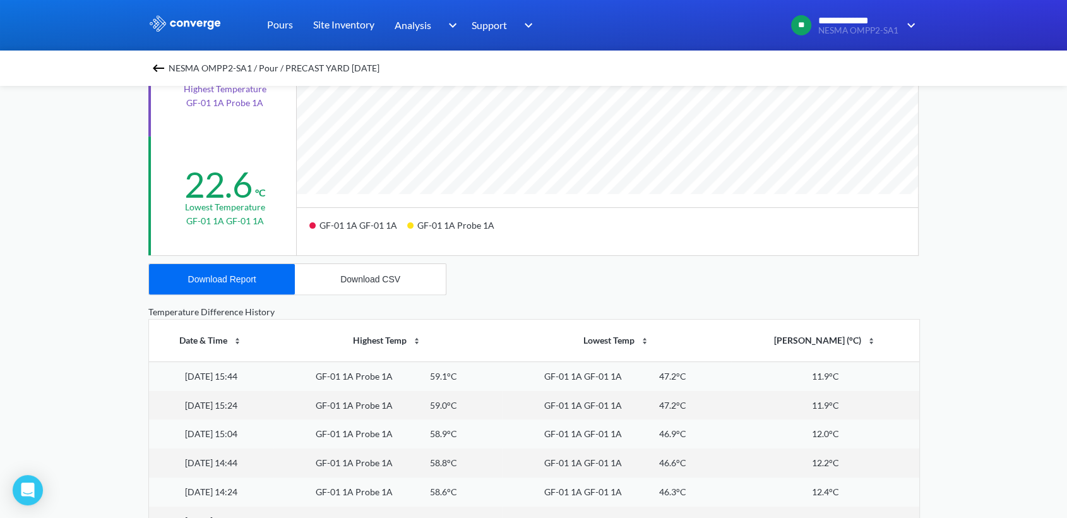
scroll to position [329, 0]
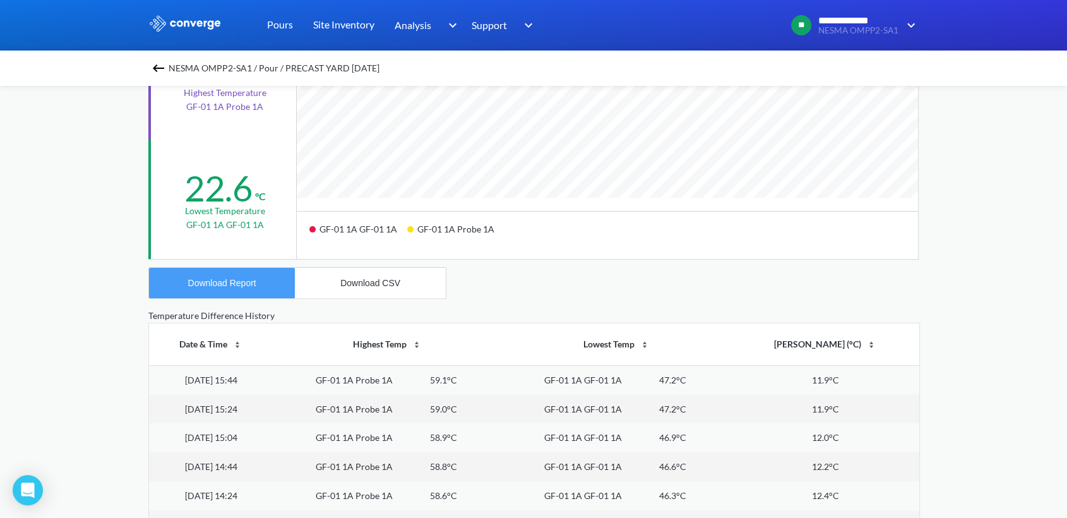
click at [204, 285] on div "Download Report" at bounding box center [222, 283] width 68 height 10
click at [351, 283] on div "Download CSV" at bounding box center [370, 283] width 60 height 10
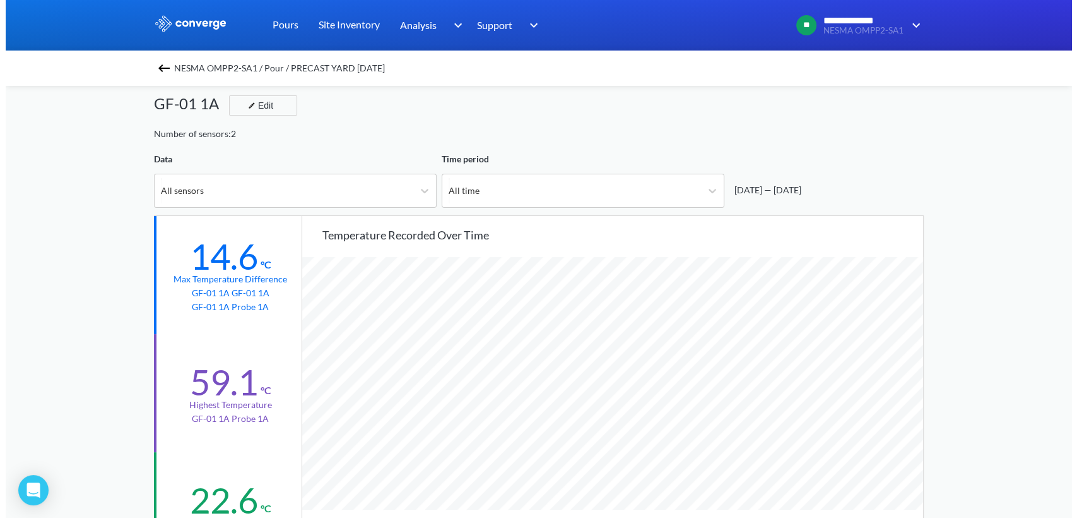
scroll to position [0, 0]
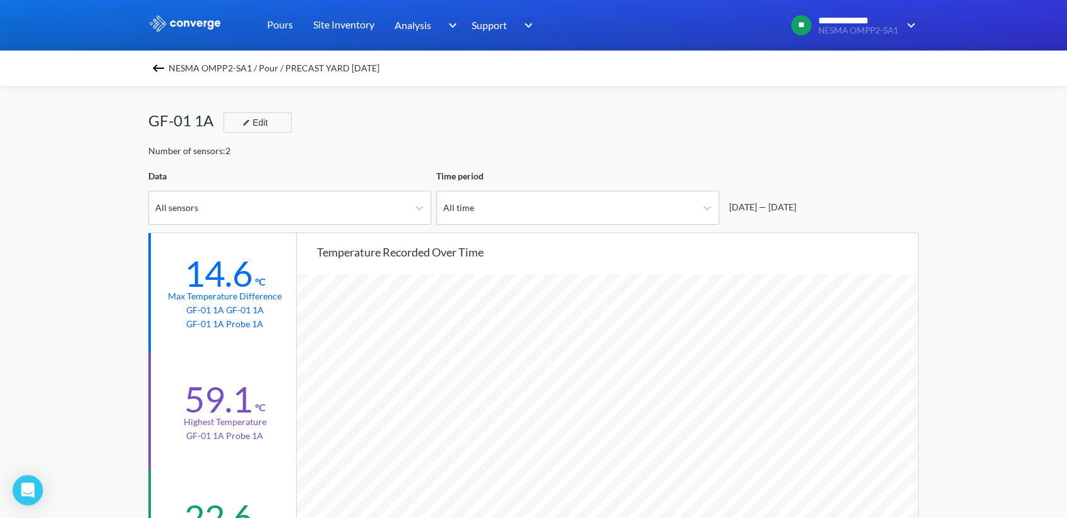
click at [157, 71] on img at bounding box center [158, 68] width 15 height 15
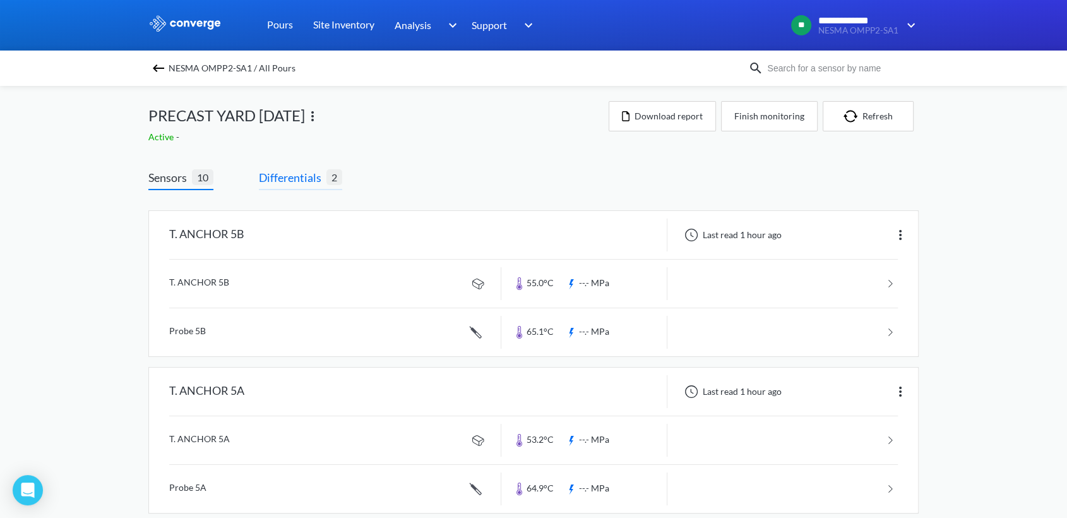
click at [305, 175] on span "Differentials" at bounding box center [293, 178] width 68 height 18
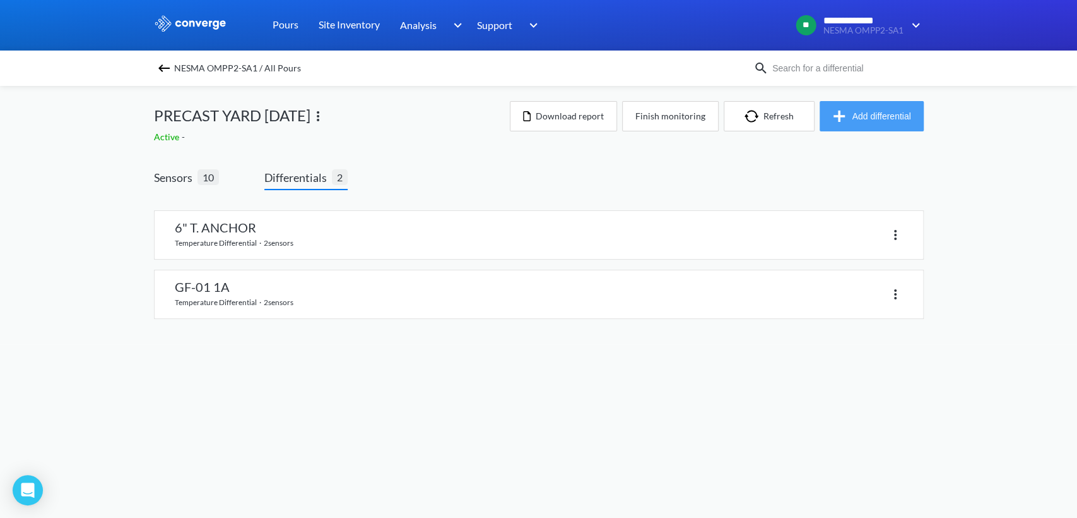
click at [902, 120] on button "Add differential" at bounding box center [872, 116] width 104 height 30
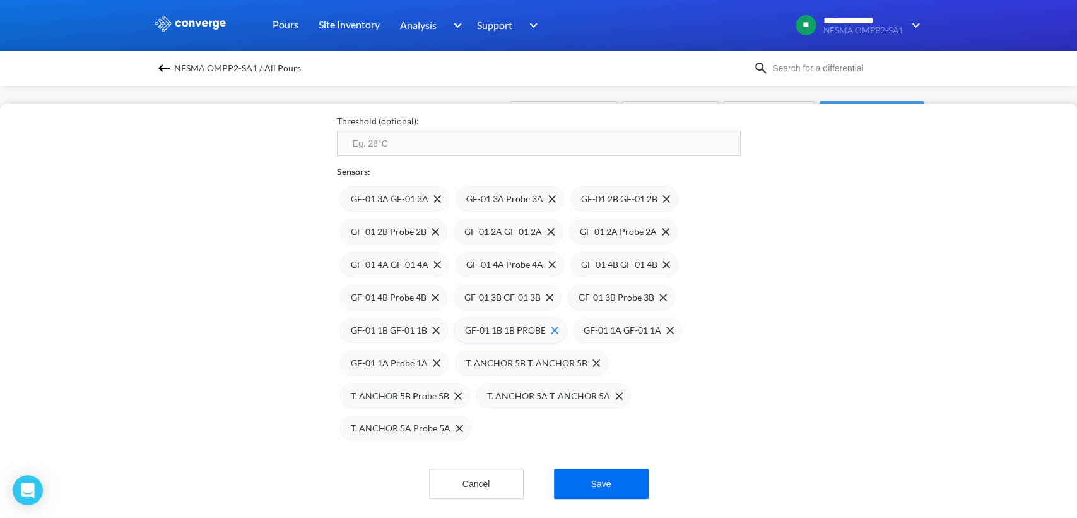
scroll to position [150, 0]
click at [454, 392] on img at bounding box center [458, 396] width 8 height 8
click at [474, 389] on span at bounding box center [480, 393] width 13 height 8
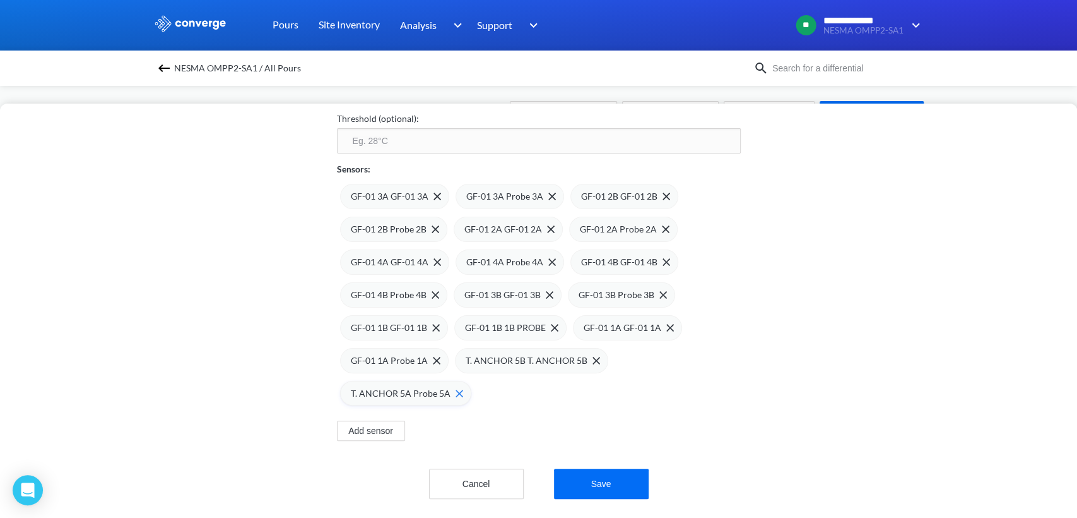
click at [456, 389] on img at bounding box center [460, 393] width 8 height 8
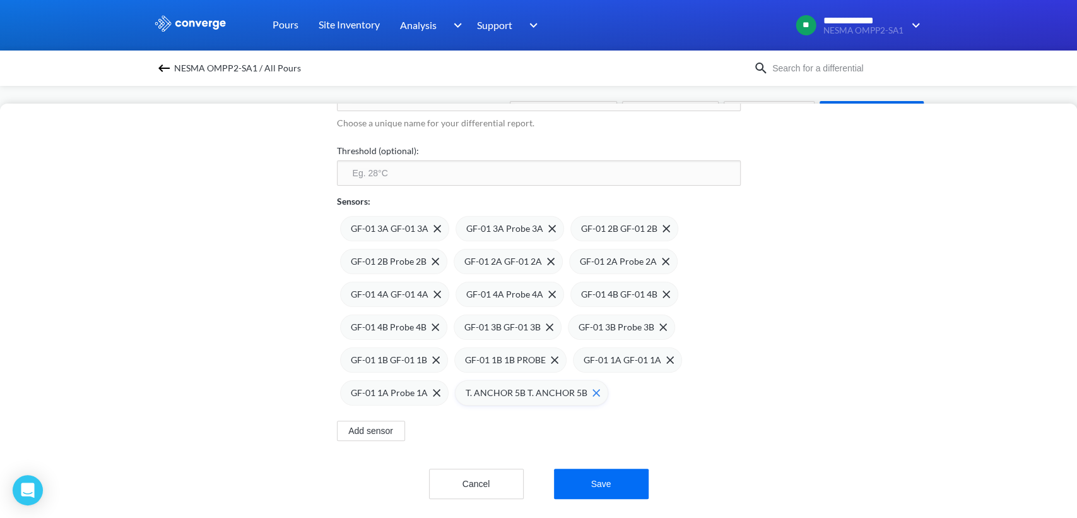
click at [593, 389] on img at bounding box center [597, 393] width 8 height 8
click at [433, 386] on div "GF-01 1A Probe 1A" at bounding box center [396, 393] width 90 height 14
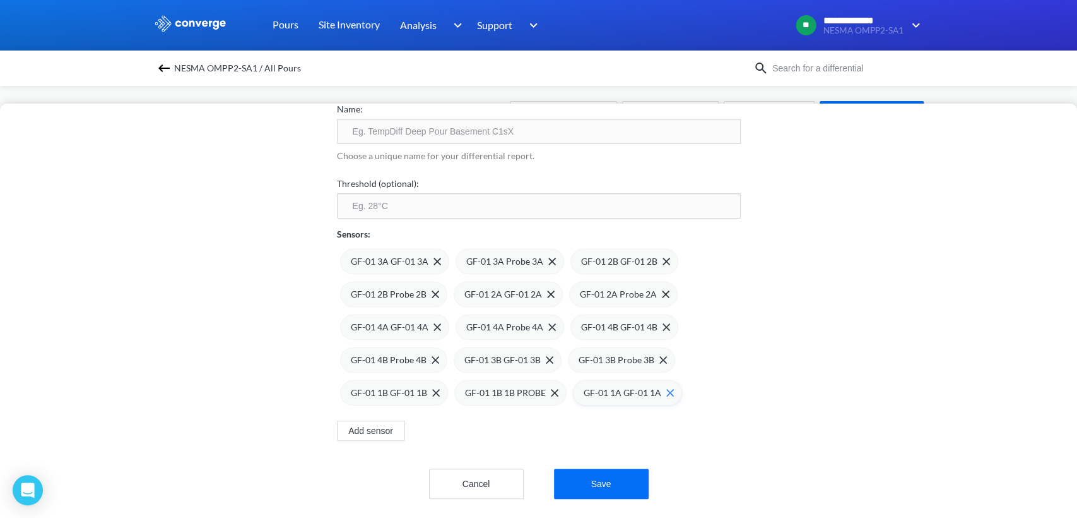
click at [666, 383] on div "GF-01 1A GF-01 1A" at bounding box center [627, 392] width 109 height 25
click at [432, 389] on img at bounding box center [436, 393] width 8 height 8
click at [0, 0] on img at bounding box center [0, 0] width 0 height 0
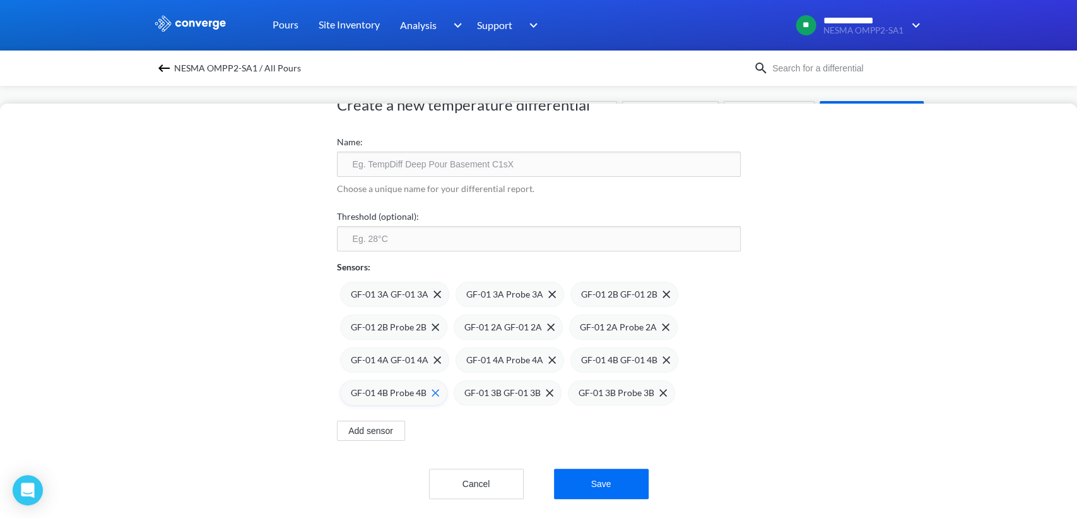
scroll to position [56, 0]
click at [429, 290] on span at bounding box center [435, 294] width 13 height 8
click at [0, 0] on span at bounding box center [0, 0] width 0 height 0
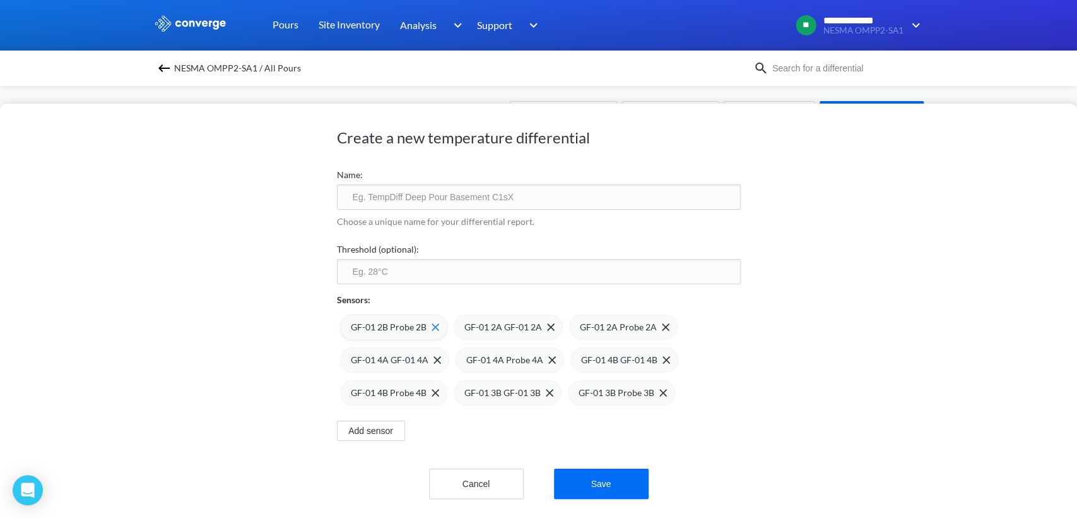
click at [432, 323] on img at bounding box center [436, 327] width 8 height 8
click at [664, 323] on img at bounding box center [668, 327] width 8 height 8
click at [663, 323] on img at bounding box center [667, 327] width 8 height 8
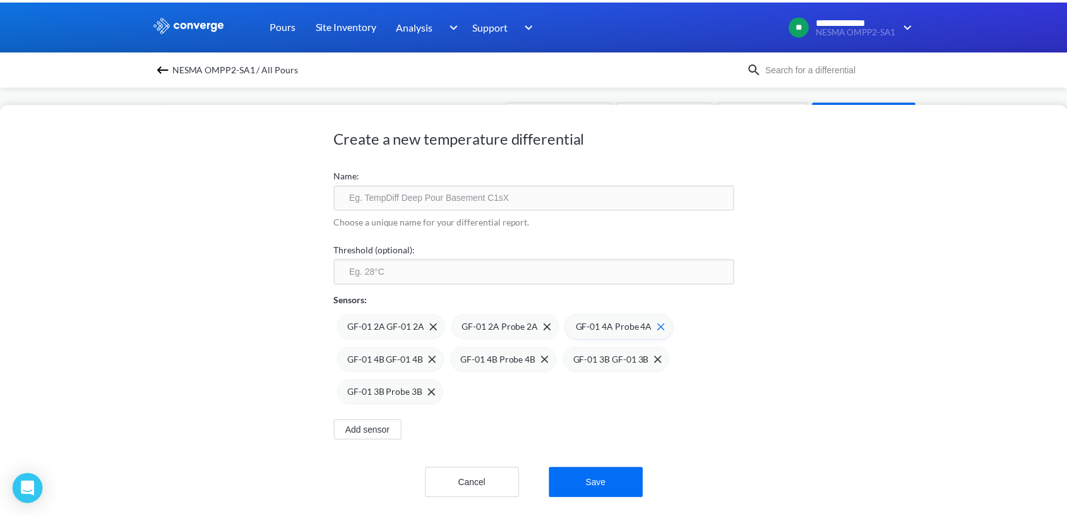
scroll to position [0, 0]
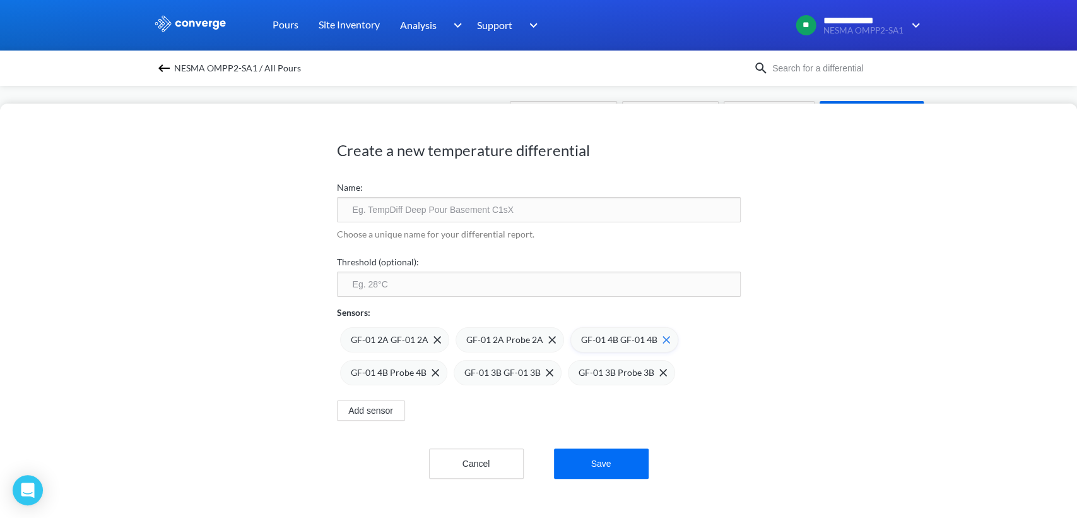
click at [659, 337] on div "GF-01 4B GF-01 4B" at bounding box center [625, 340] width 89 height 14
click at [662, 338] on img at bounding box center [666, 340] width 8 height 8
click at [663, 340] on img at bounding box center [667, 340] width 8 height 8
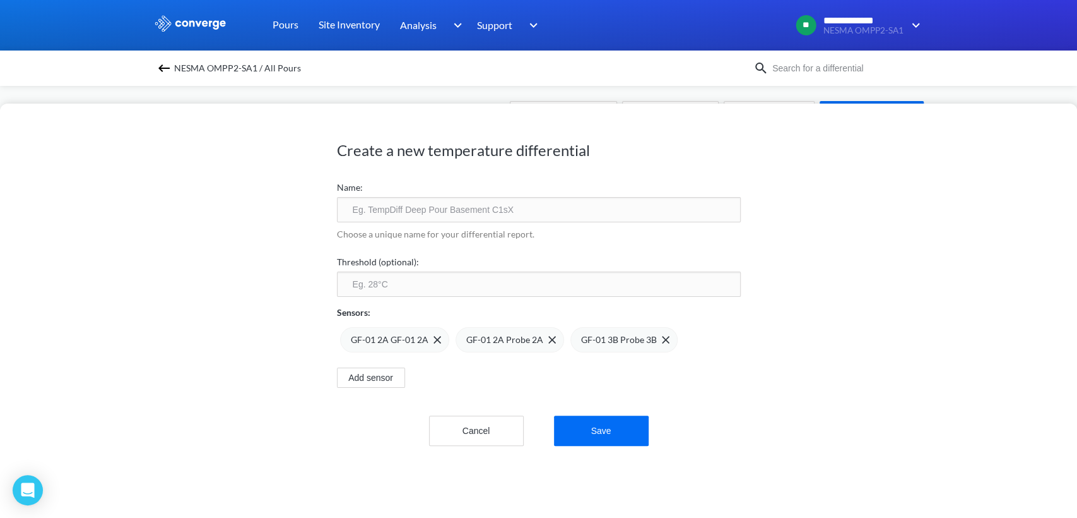
click at [0, 0] on img at bounding box center [0, 0] width 0 height 0
click at [384, 218] on input "text" at bounding box center [539, 209] width 404 height 25
type input "GF-01 2A"
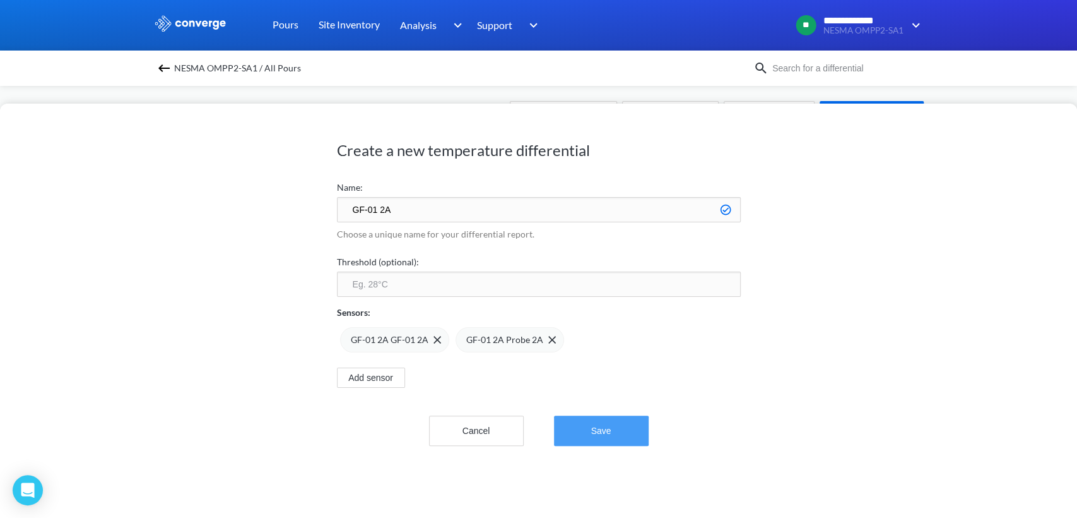
click at [572, 426] on button "Save" at bounding box center [601, 430] width 95 height 30
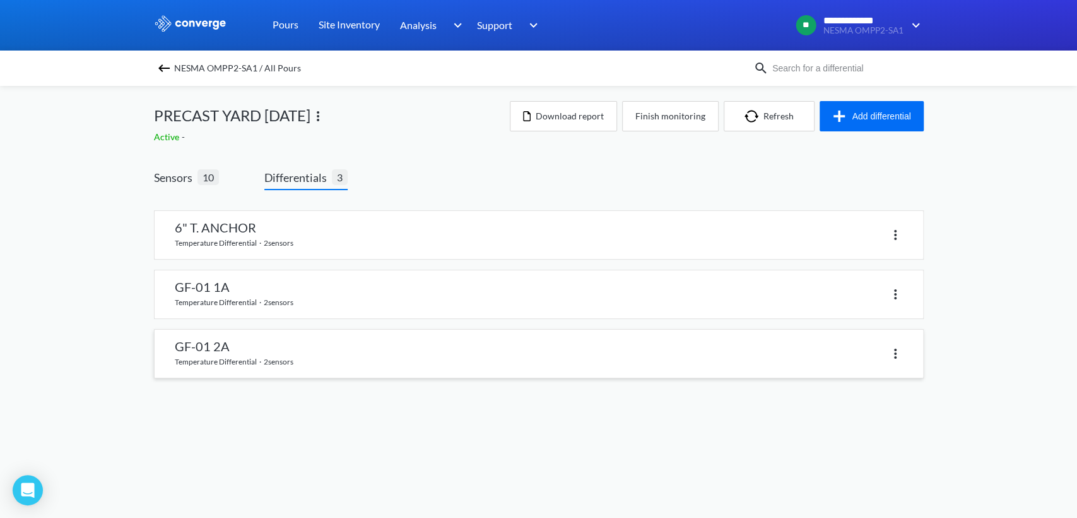
click at [874, 355] on div at bounding box center [721, 353] width 364 height 18
click at [252, 352] on link at bounding box center [539, 353] width 769 height 48
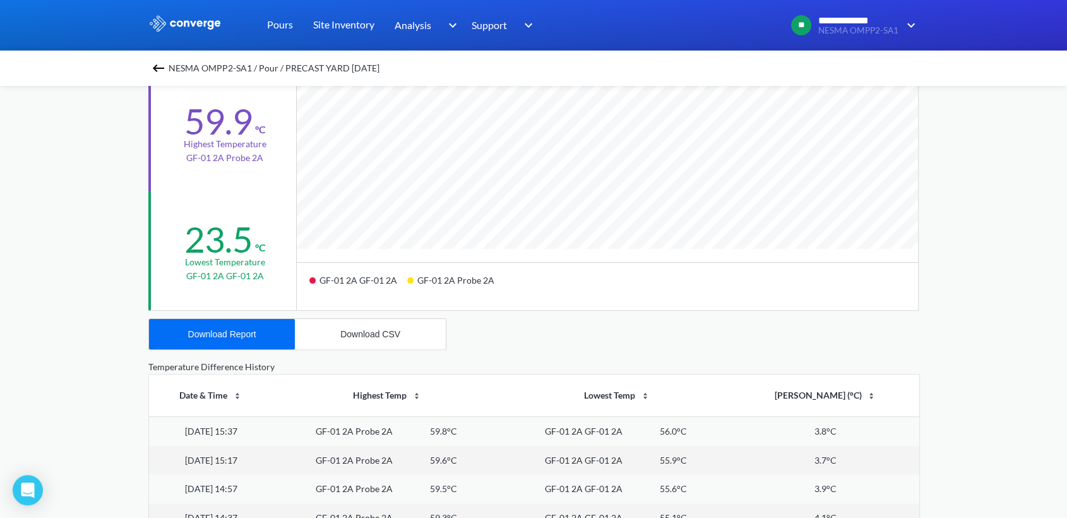
scroll to position [420, 0]
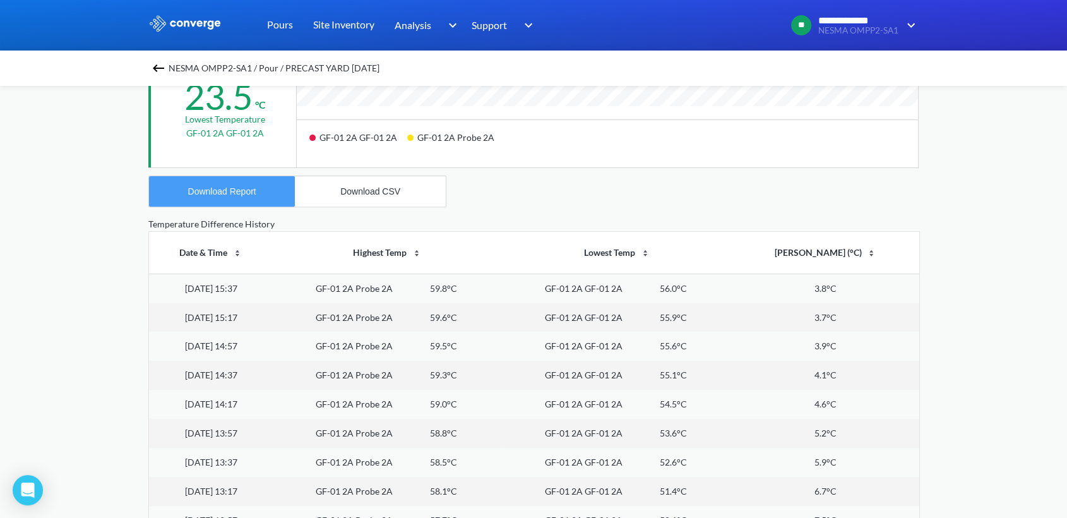
click at [227, 196] on button "Download Report" at bounding box center [222, 191] width 146 height 30
click at [346, 194] on div "Download CSV" at bounding box center [370, 191] width 60 height 10
click at [374, 193] on div "Download CSV" at bounding box center [370, 191] width 60 height 10
click at [79, 107] on div "**********" at bounding box center [533, 109] width 1067 height 1058
click at [166, 62] on img at bounding box center [158, 68] width 15 height 15
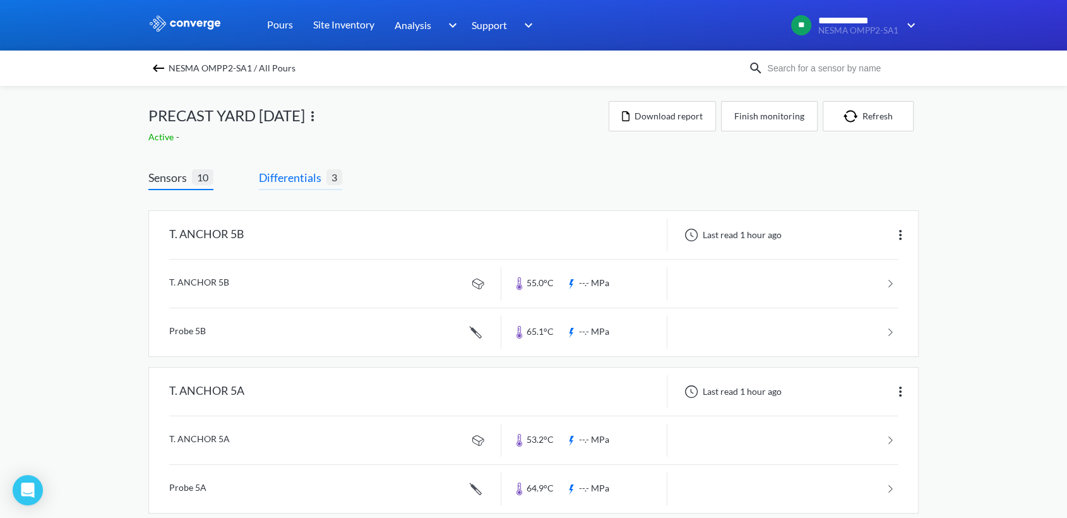
click at [305, 179] on span "Differentials" at bounding box center [293, 178] width 68 height 18
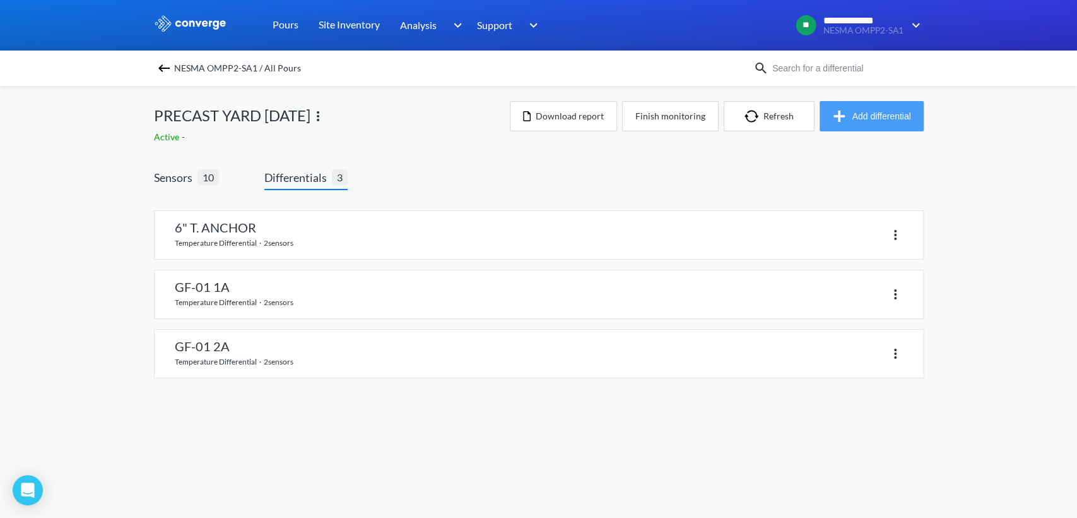
click at [861, 119] on button "Add differential" at bounding box center [872, 116] width 104 height 30
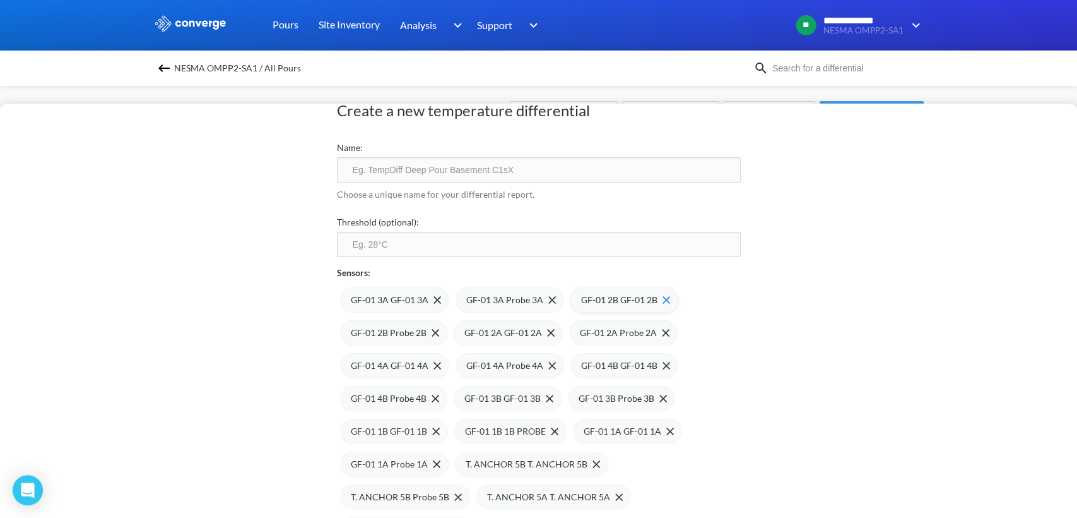
scroll to position [70, 0]
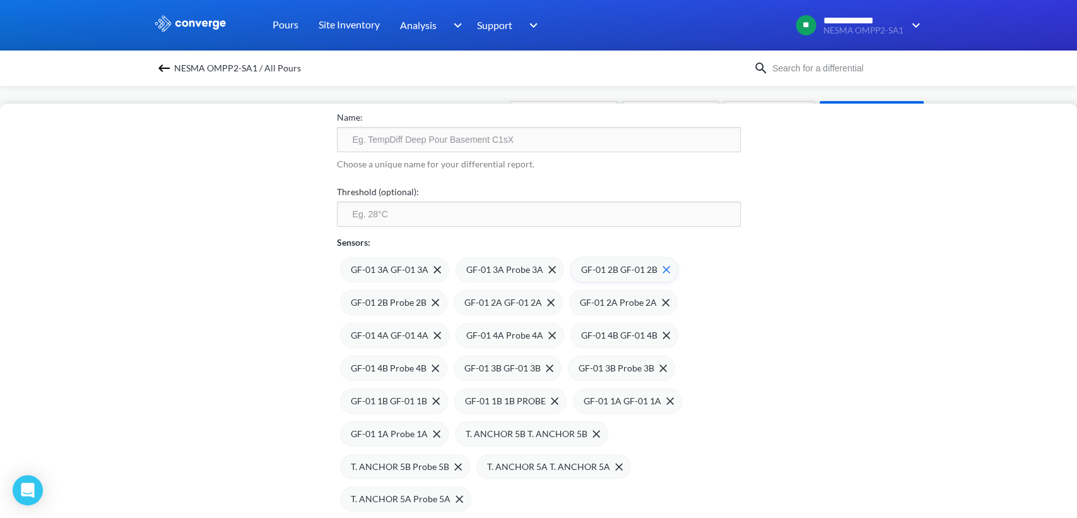
click at [663, 269] on img at bounding box center [667, 270] width 8 height 8
click at [661, 269] on div "GF-01 2B Probe 2B" at bounding box center [624, 269] width 107 height 25
click at [0, 0] on img at bounding box center [0, 0] width 0 height 0
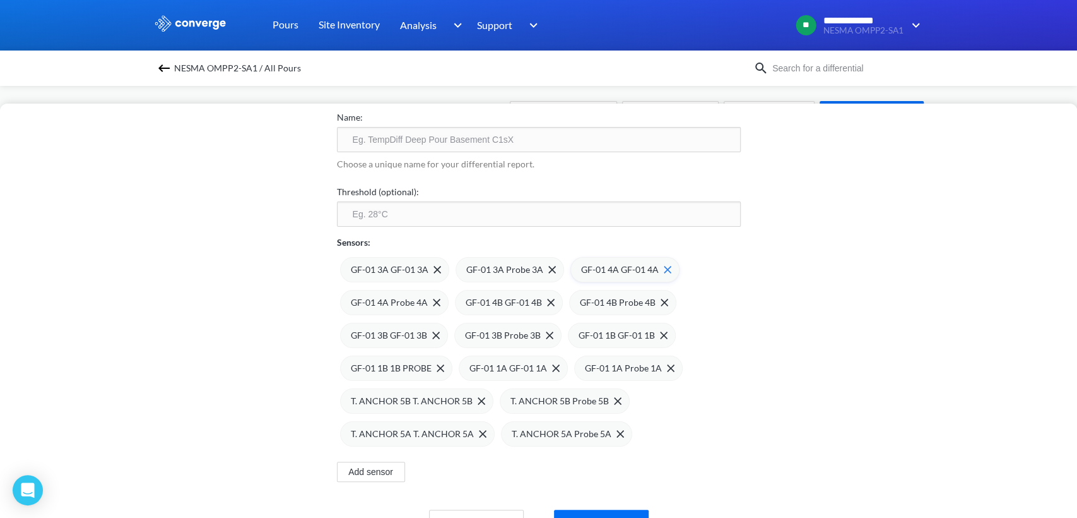
click at [664, 269] on img at bounding box center [668, 270] width 8 height 8
click at [0, 0] on img at bounding box center [0, 0] width 0 height 0
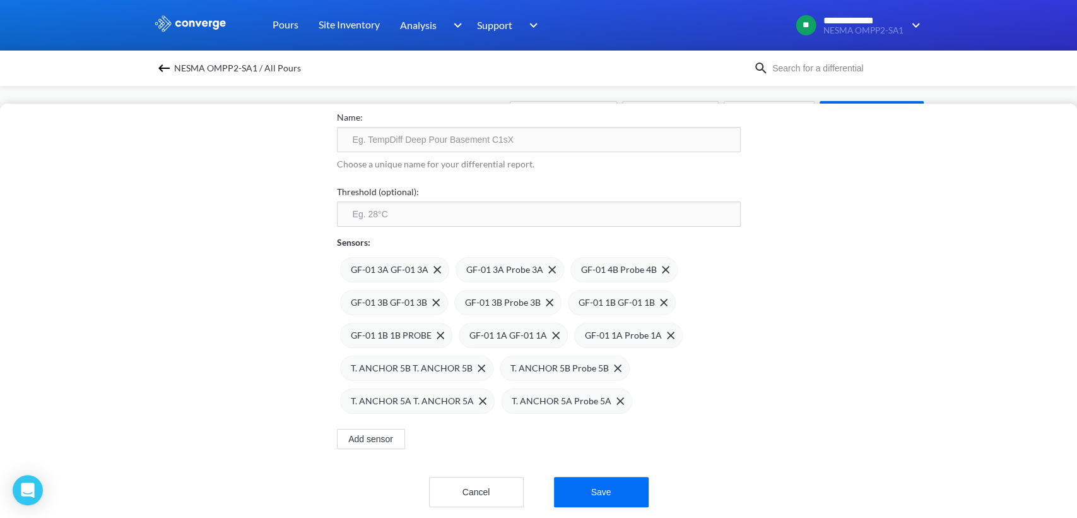
click at [0, 0] on img at bounding box center [0, 0] width 0 height 0
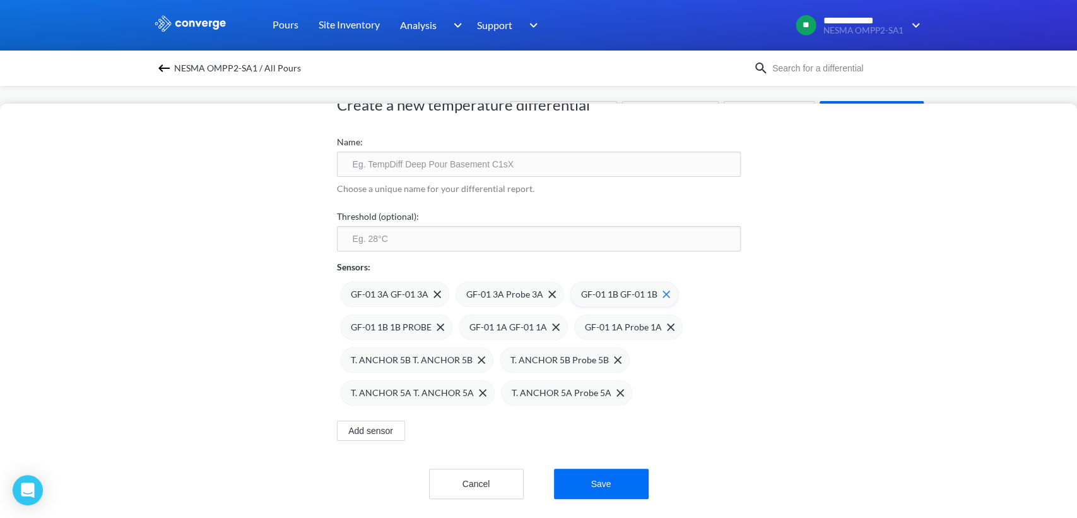
click at [663, 281] on div "GF-01 1B GF-01 1B" at bounding box center [625, 293] width 108 height 25
click at [0, 0] on img at bounding box center [0, 0] width 0 height 0
click at [663, 281] on div "GF-01 1A GF-01 1A" at bounding box center [625, 293] width 109 height 25
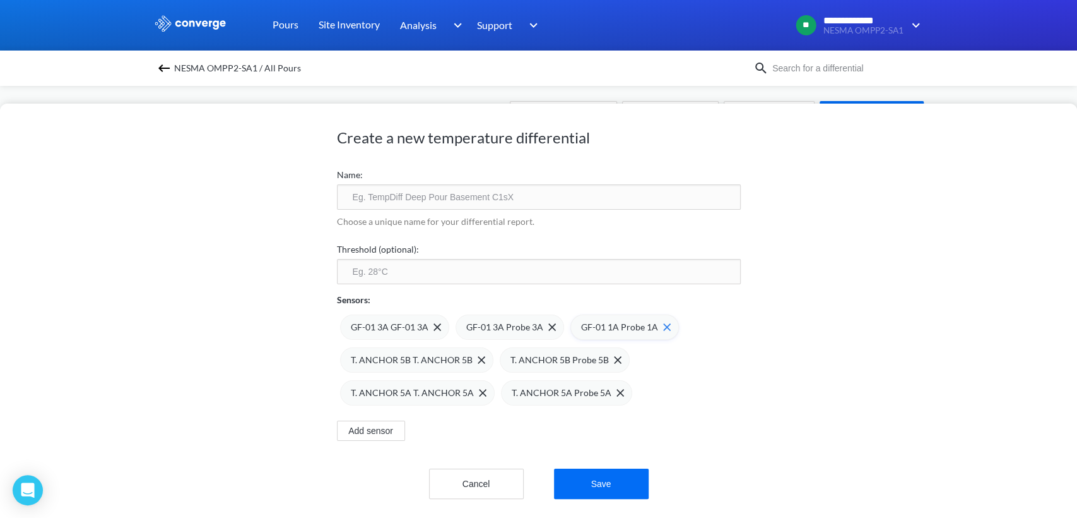
click at [663, 323] on img at bounding box center [667, 327] width 8 height 8
click at [656, 320] on span "T. ANCHOR 5B T. ANCHOR 5B" at bounding box center [642, 327] width 122 height 14
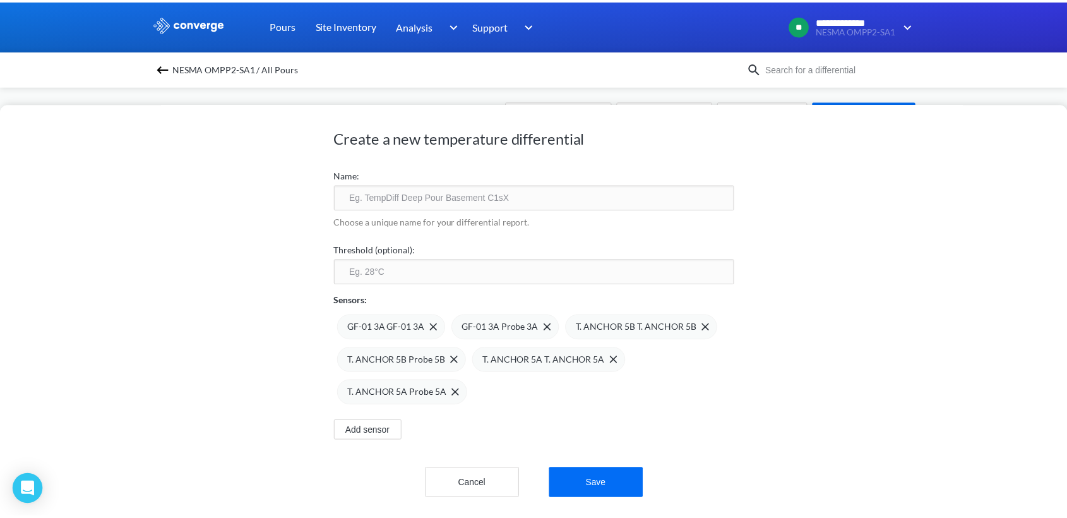
scroll to position [0, 0]
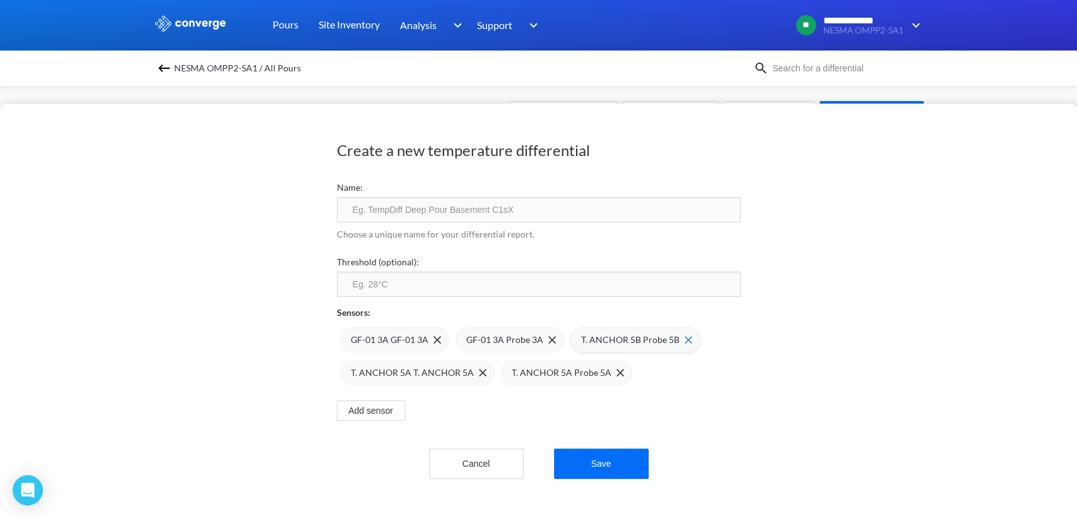
click at [685, 338] on img at bounding box center [689, 340] width 8 height 8
click at [678, 338] on span "T. ANCHOR 5A T. ANCHOR 5A" at bounding box center [642, 340] width 123 height 14
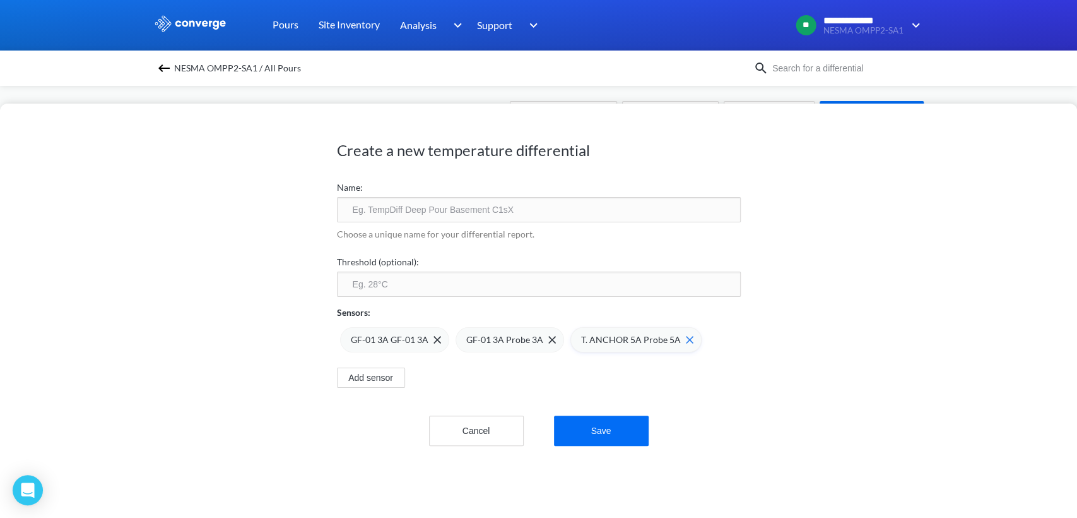
click at [686, 338] on img at bounding box center [690, 340] width 8 height 8
click at [409, 208] on input "text" at bounding box center [539, 209] width 404 height 25
type input "GF-01 3A"
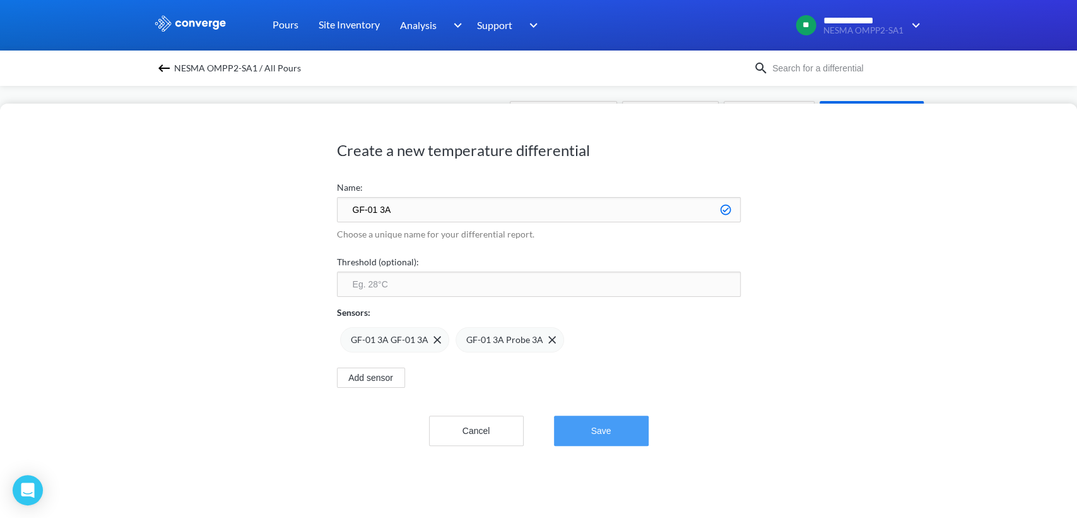
click at [581, 429] on button "Save" at bounding box center [601, 430] width 95 height 30
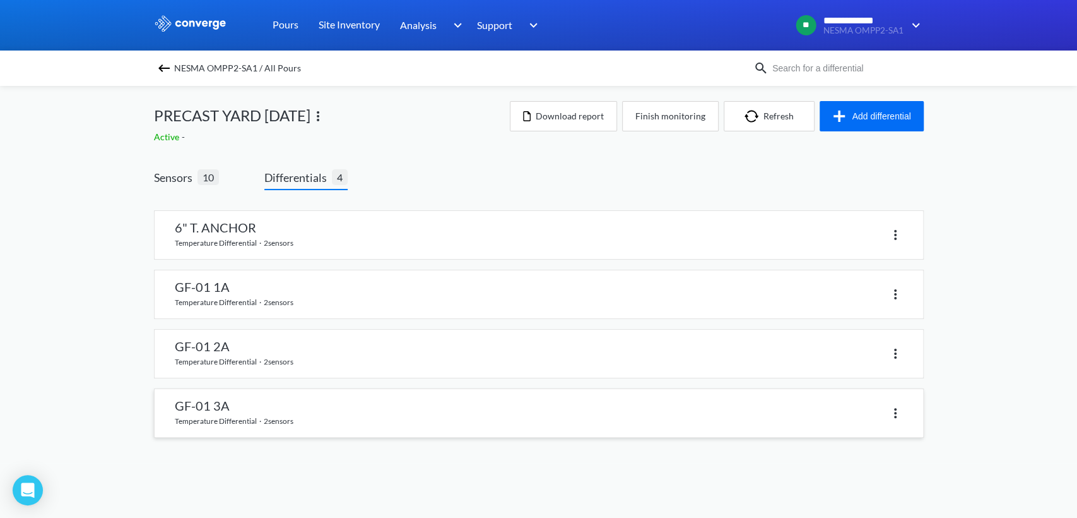
click at [217, 408] on link at bounding box center [539, 413] width 769 height 48
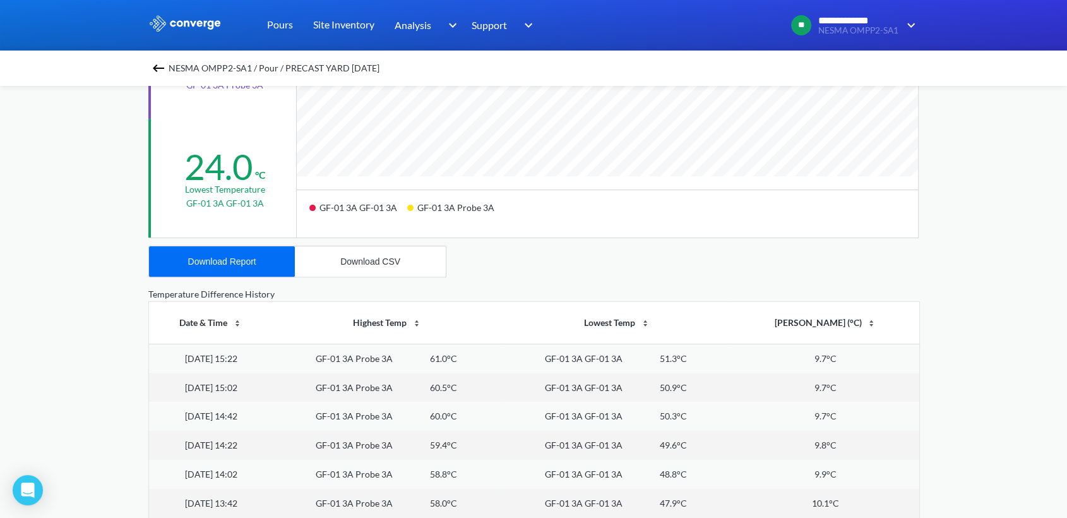
scroll to position [140, 0]
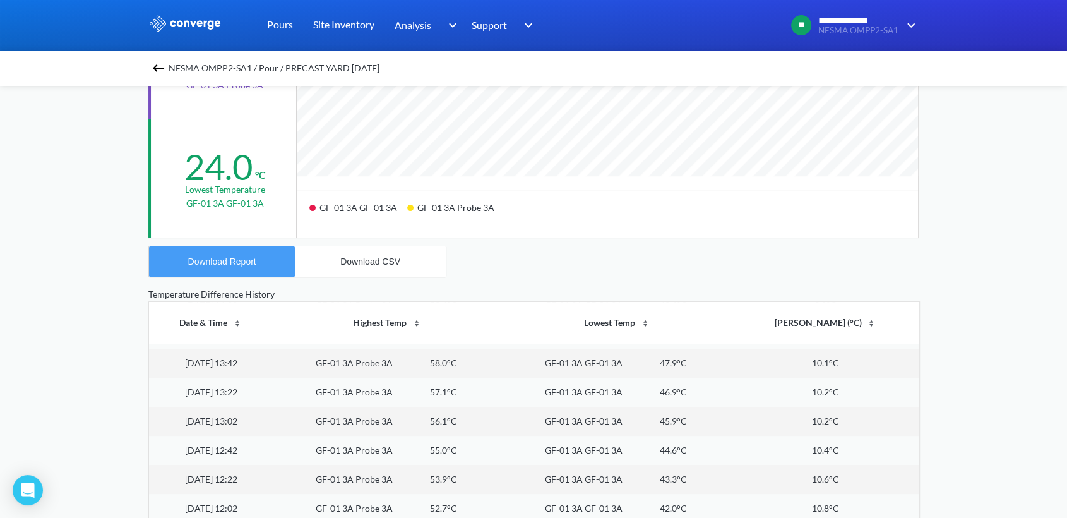
click at [237, 256] on div "Download Report" at bounding box center [222, 261] width 68 height 10
click at [363, 261] on div "Download CSV" at bounding box center [370, 261] width 60 height 10
click at [372, 254] on button "Download CSV" at bounding box center [370, 261] width 151 height 30
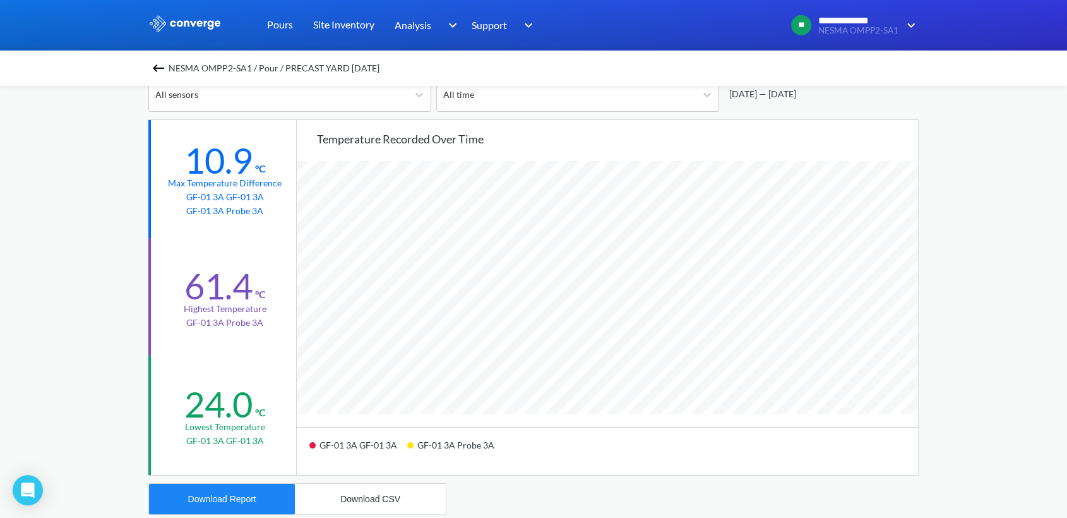
scroll to position [0, 0]
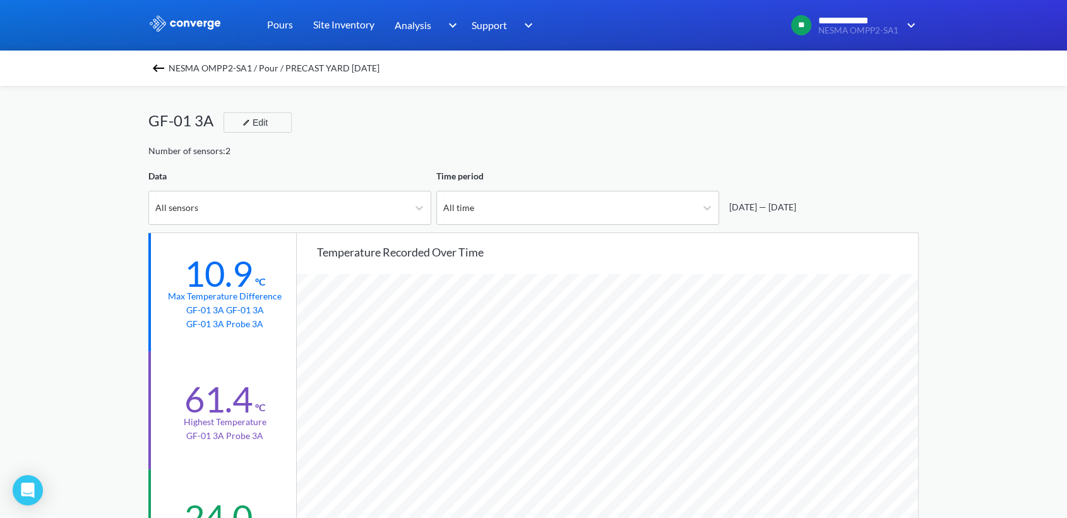
click at [173, 71] on span "NESMA OMPP2-SA1 / Pour / PRECAST YARD [DATE]" at bounding box center [274, 68] width 211 height 18
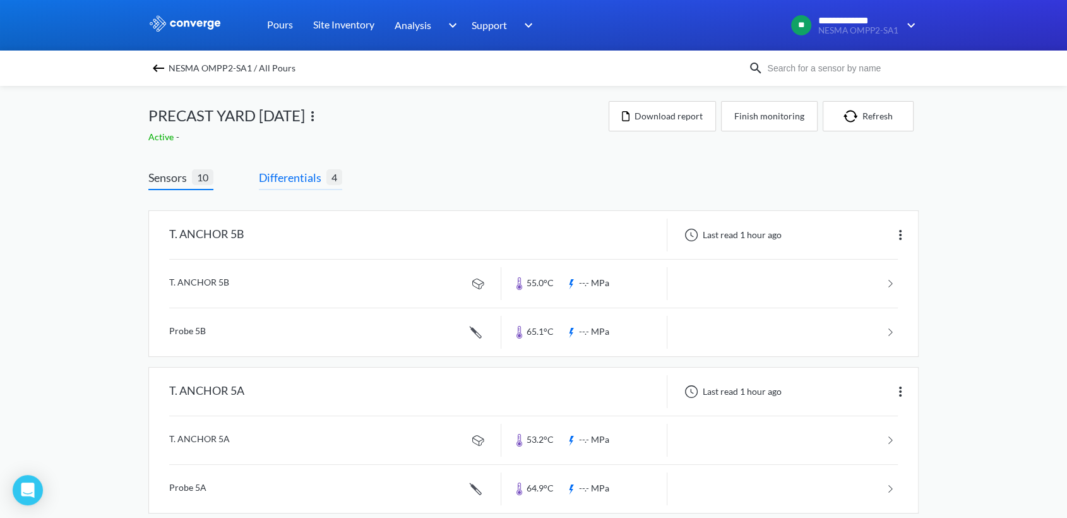
click at [284, 173] on span "Differentials" at bounding box center [293, 178] width 68 height 18
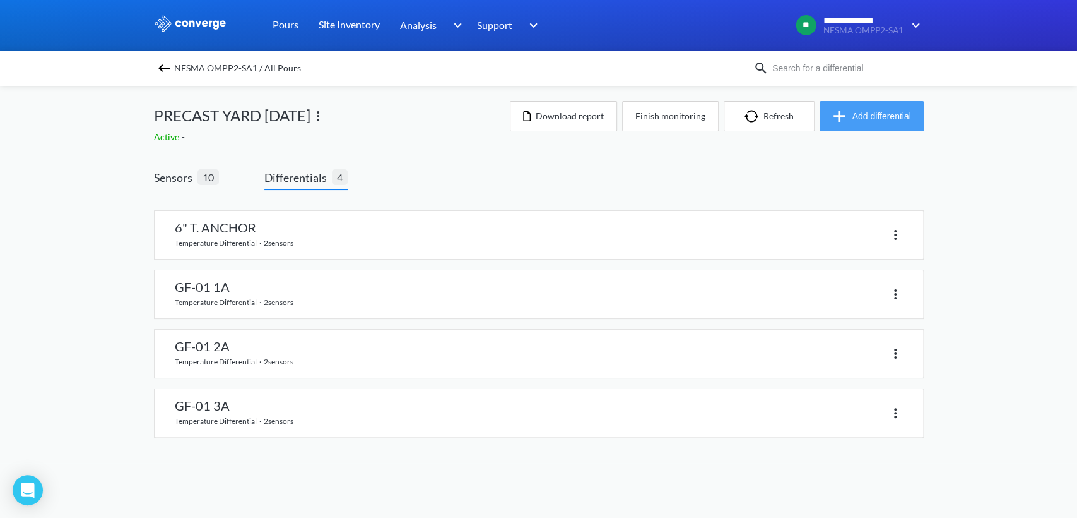
click at [900, 112] on button "Add differential" at bounding box center [872, 116] width 104 height 30
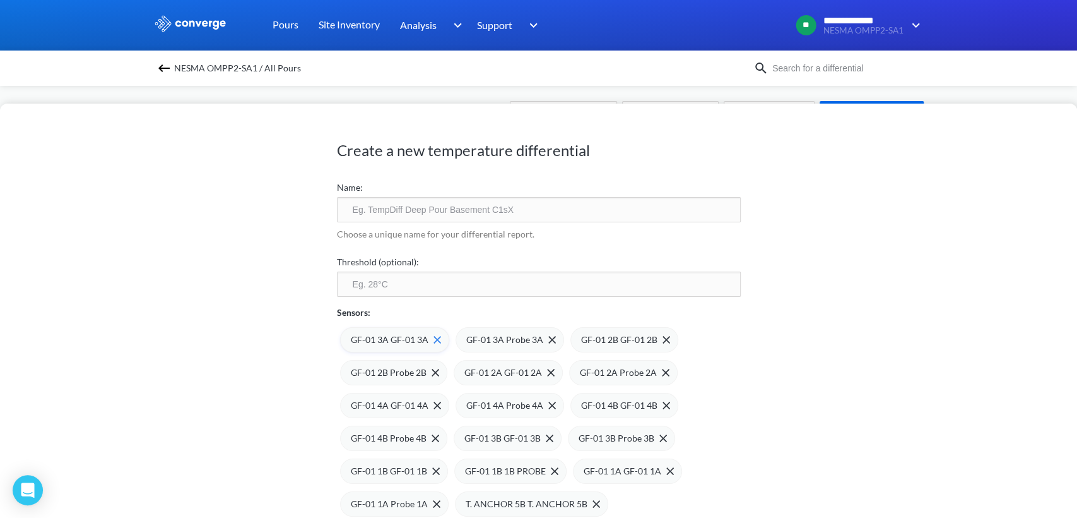
click at [434, 340] on img at bounding box center [438, 340] width 8 height 8
click at [0, 0] on img at bounding box center [0, 0] width 0 height 0
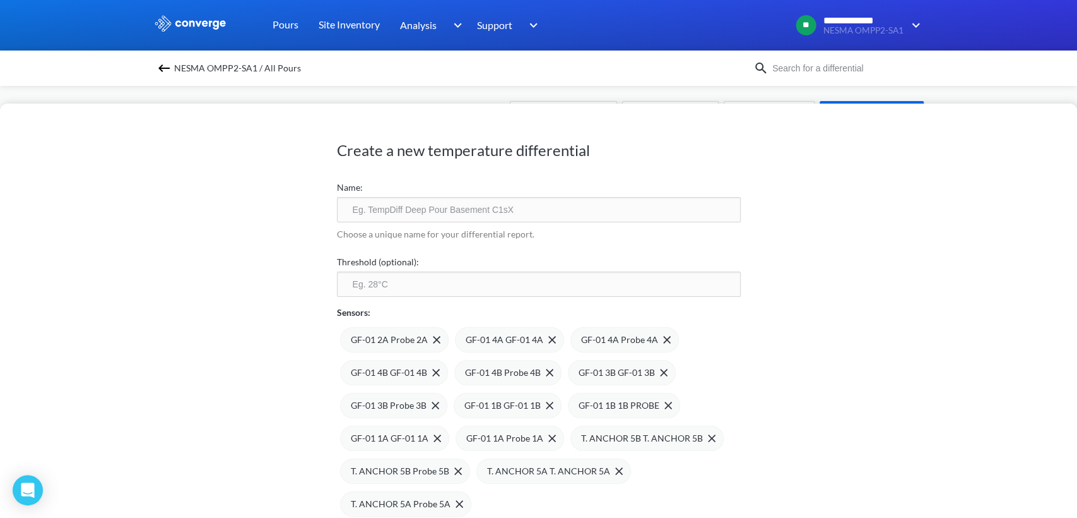
click at [0, 0] on img at bounding box center [0, 0] width 0 height 0
click at [663, 340] on div "GF-01 4B GF-01 4B" at bounding box center [625, 339] width 108 height 25
click at [662, 338] on img at bounding box center [666, 340] width 8 height 8
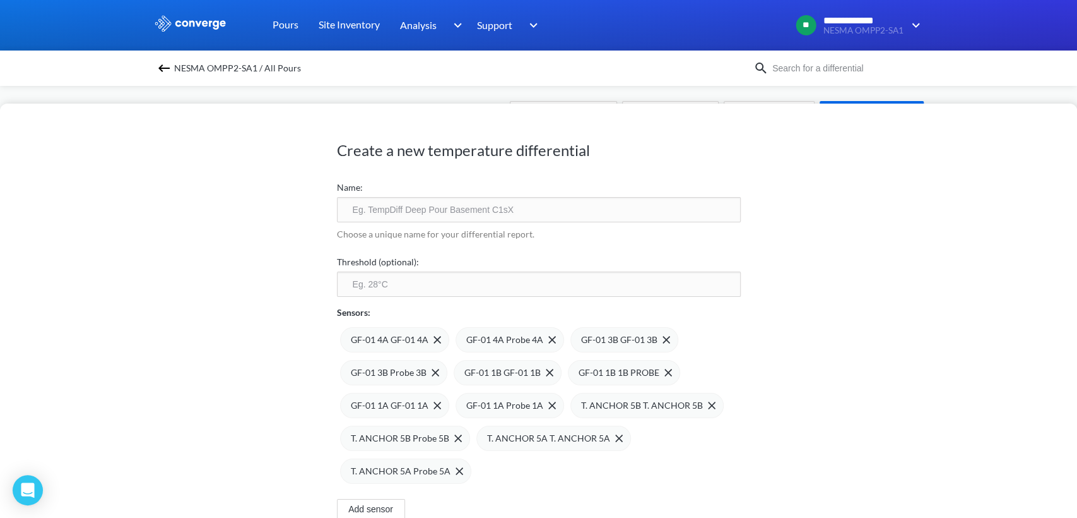
click at [0, 0] on img at bounding box center [0, 0] width 0 height 0
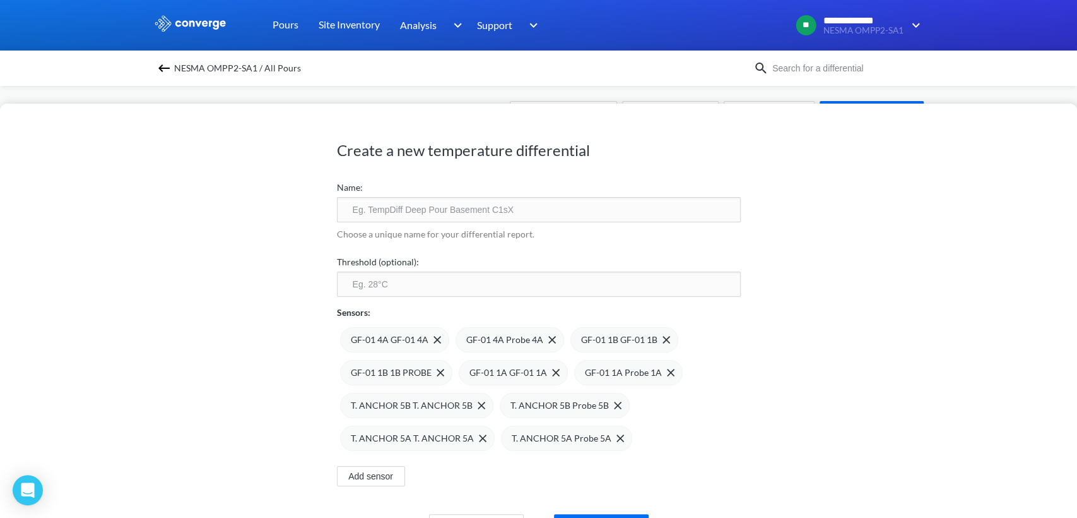
click at [0, 0] on img at bounding box center [0, 0] width 0 height 0
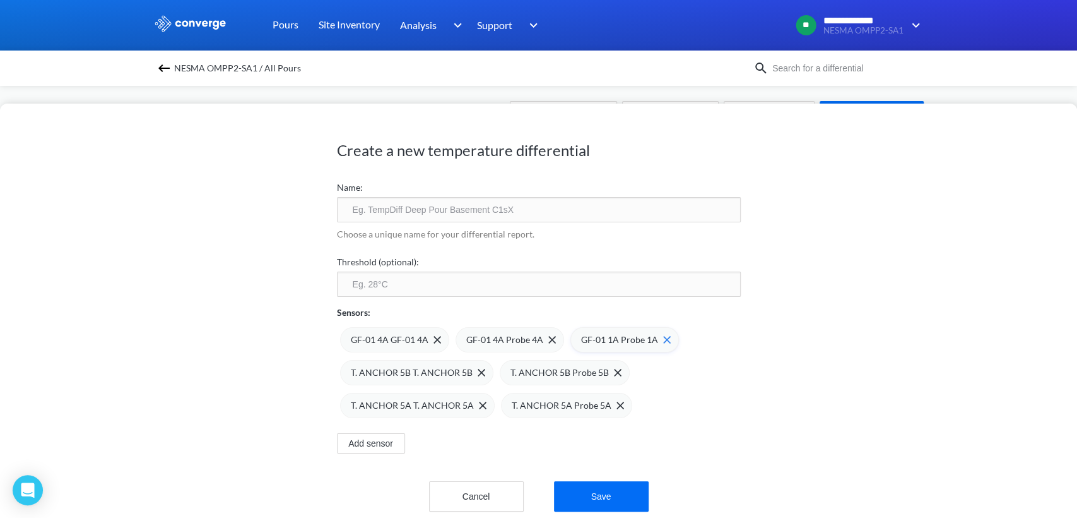
click at [663, 338] on img at bounding box center [667, 340] width 8 height 8
click at [703, 343] on span at bounding box center [709, 340] width 13 height 8
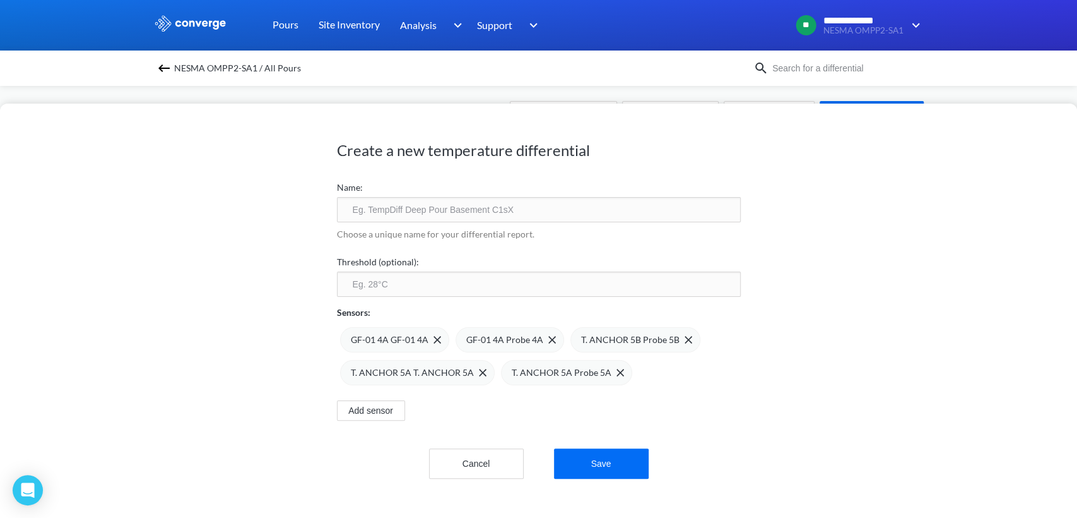
click at [698, 340] on div "GF-01 4A GF-01 4A GF-01 4A Probe 4A T. ANCHOR 5B Probe 5B T. ANCHOR 5A T. ANCHO…" at bounding box center [539, 352] width 404 height 66
click at [685, 341] on div "T. ANCHOR 5B Probe 5B" at bounding box center [636, 339] width 130 height 25
click at [704, 340] on span at bounding box center [710, 340] width 13 height 8
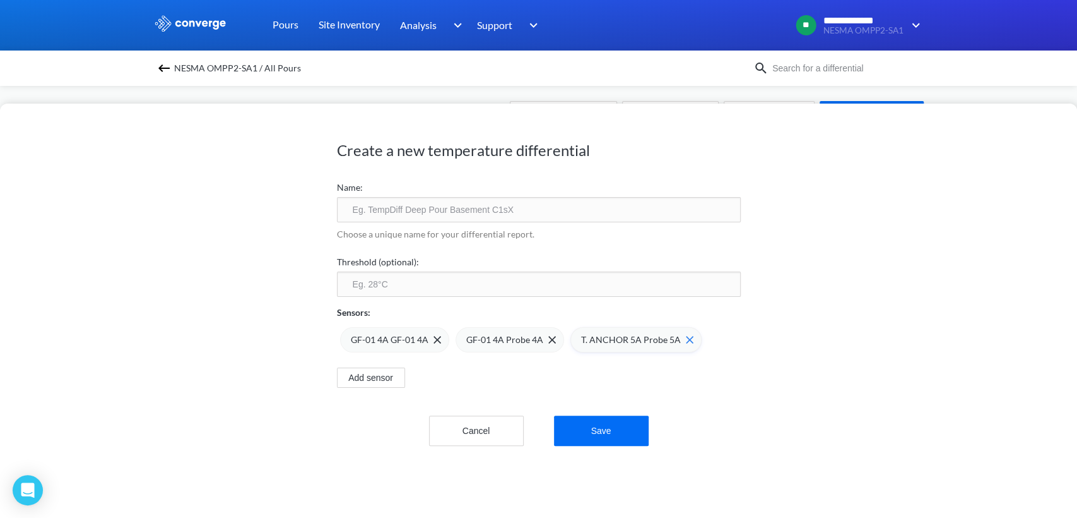
click at [686, 340] on img at bounding box center [690, 340] width 8 height 8
click at [417, 211] on input "text" at bounding box center [539, 209] width 404 height 25
type input "GF-01 4A"
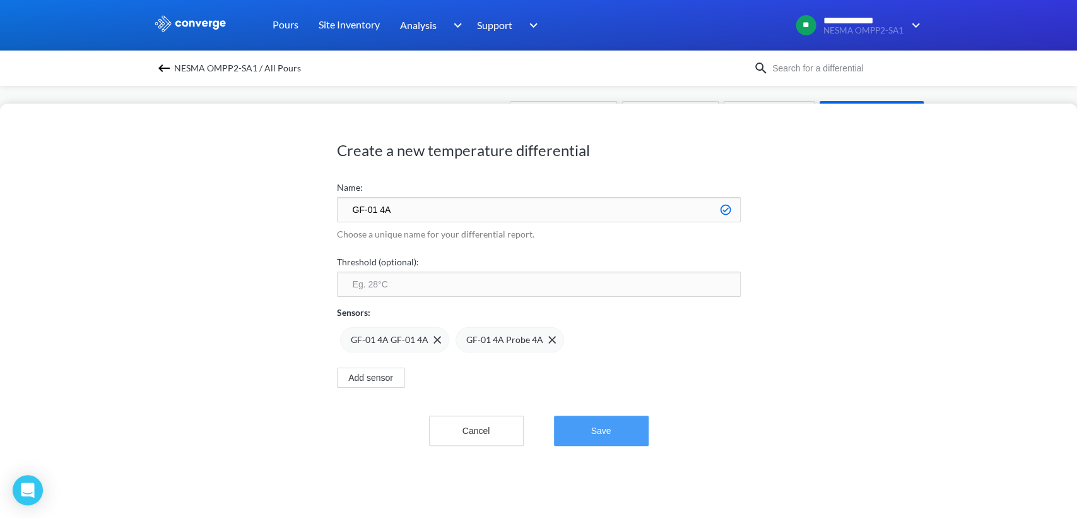
click at [586, 426] on button "Save" at bounding box center [601, 430] width 95 height 30
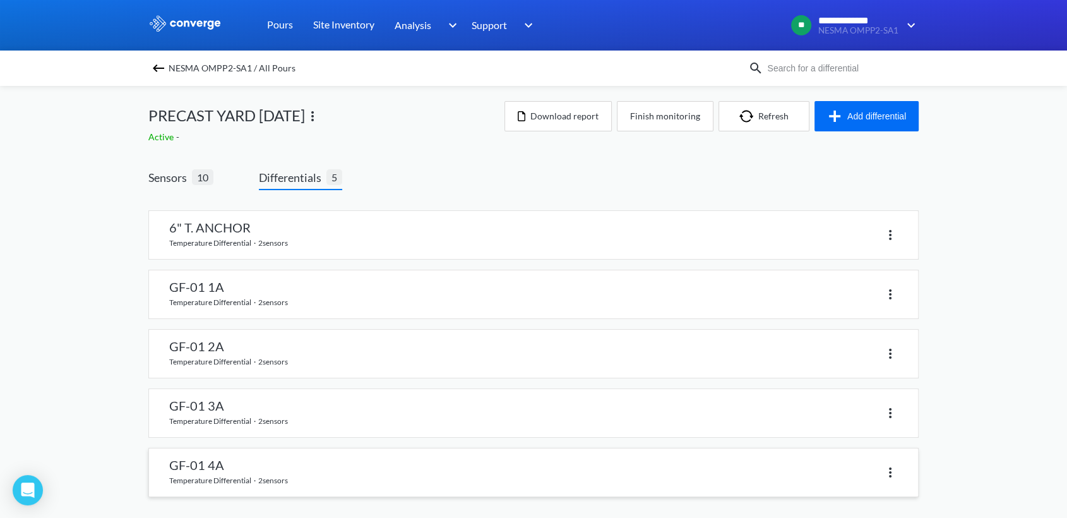
click at [210, 472] on link at bounding box center [533, 472] width 769 height 48
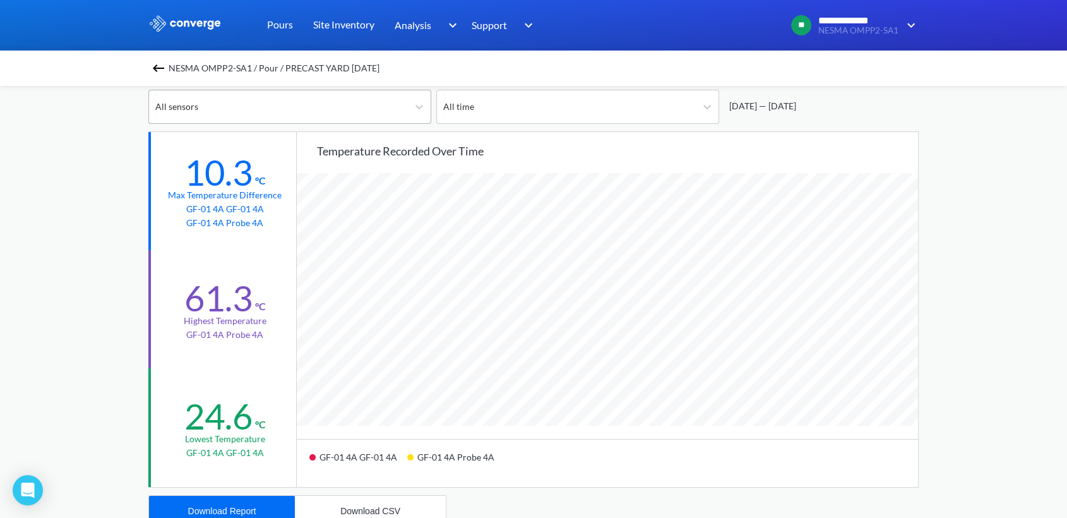
scroll to position [210, 0]
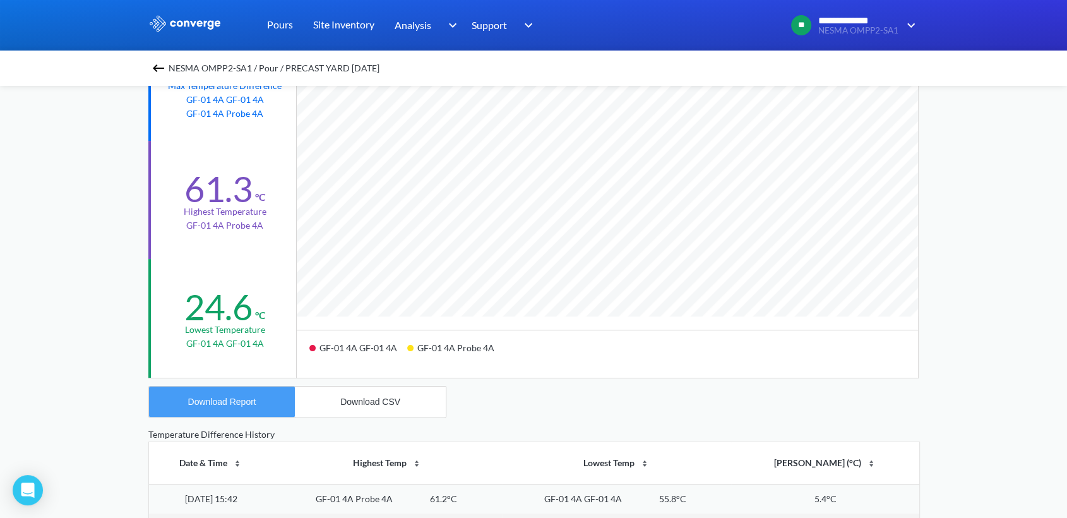
click at [249, 399] on div "Download Report" at bounding box center [222, 401] width 68 height 10
click at [374, 406] on button "Download CSV" at bounding box center [370, 401] width 151 height 30
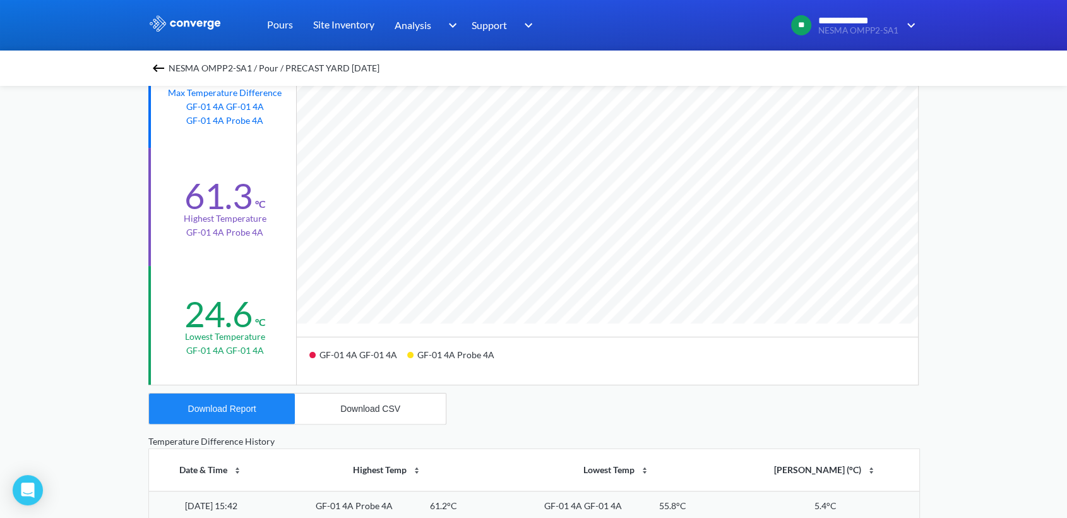
scroll to position [420, 0]
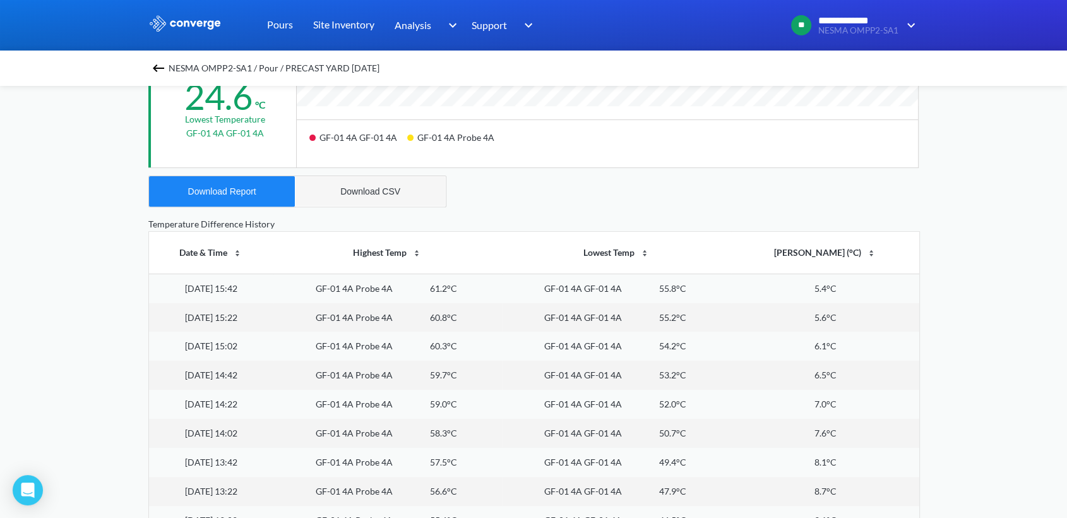
click at [393, 193] on div "Download CSV" at bounding box center [370, 191] width 60 height 10
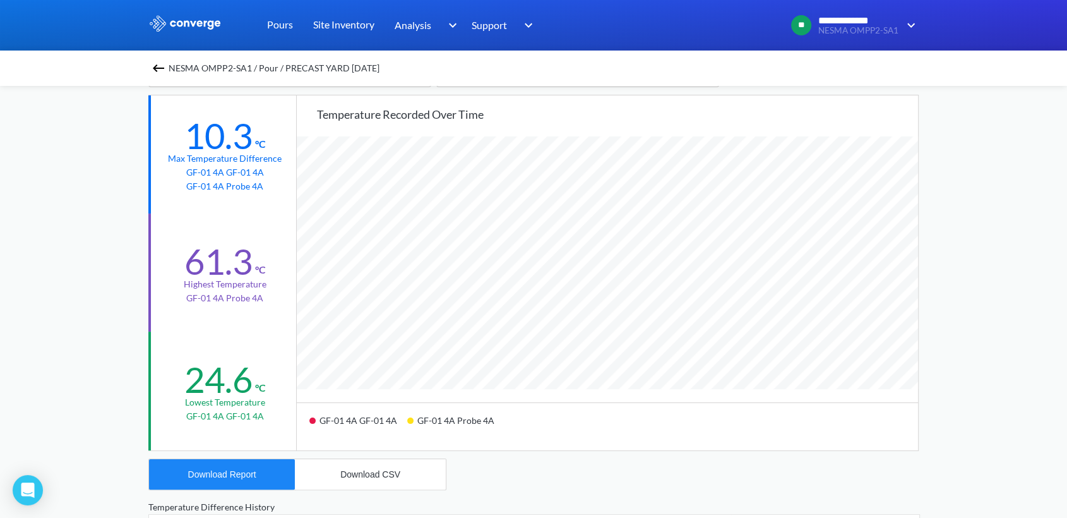
scroll to position [0, 0]
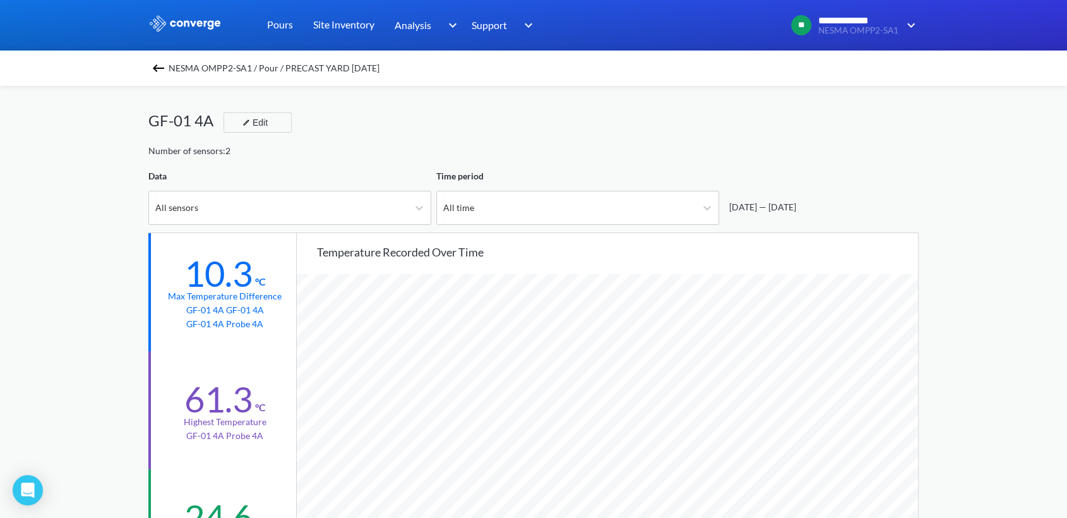
click at [157, 67] on img at bounding box center [158, 68] width 15 height 15
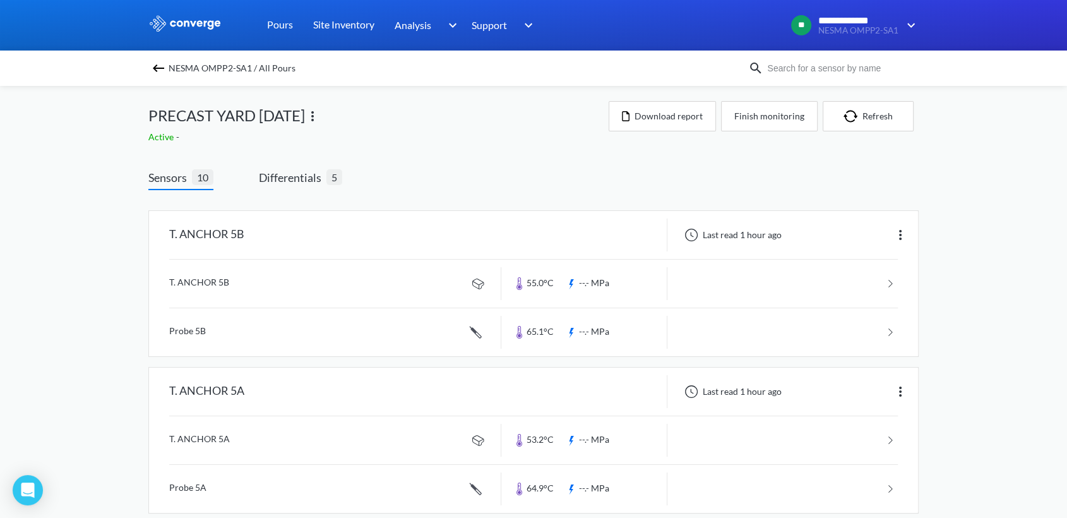
drag, startPoint x: 957, startPoint y: 341, endPoint x: 954, endPoint y: 348, distance: 7.4
